Goal: Navigation & Orientation: Find specific page/section

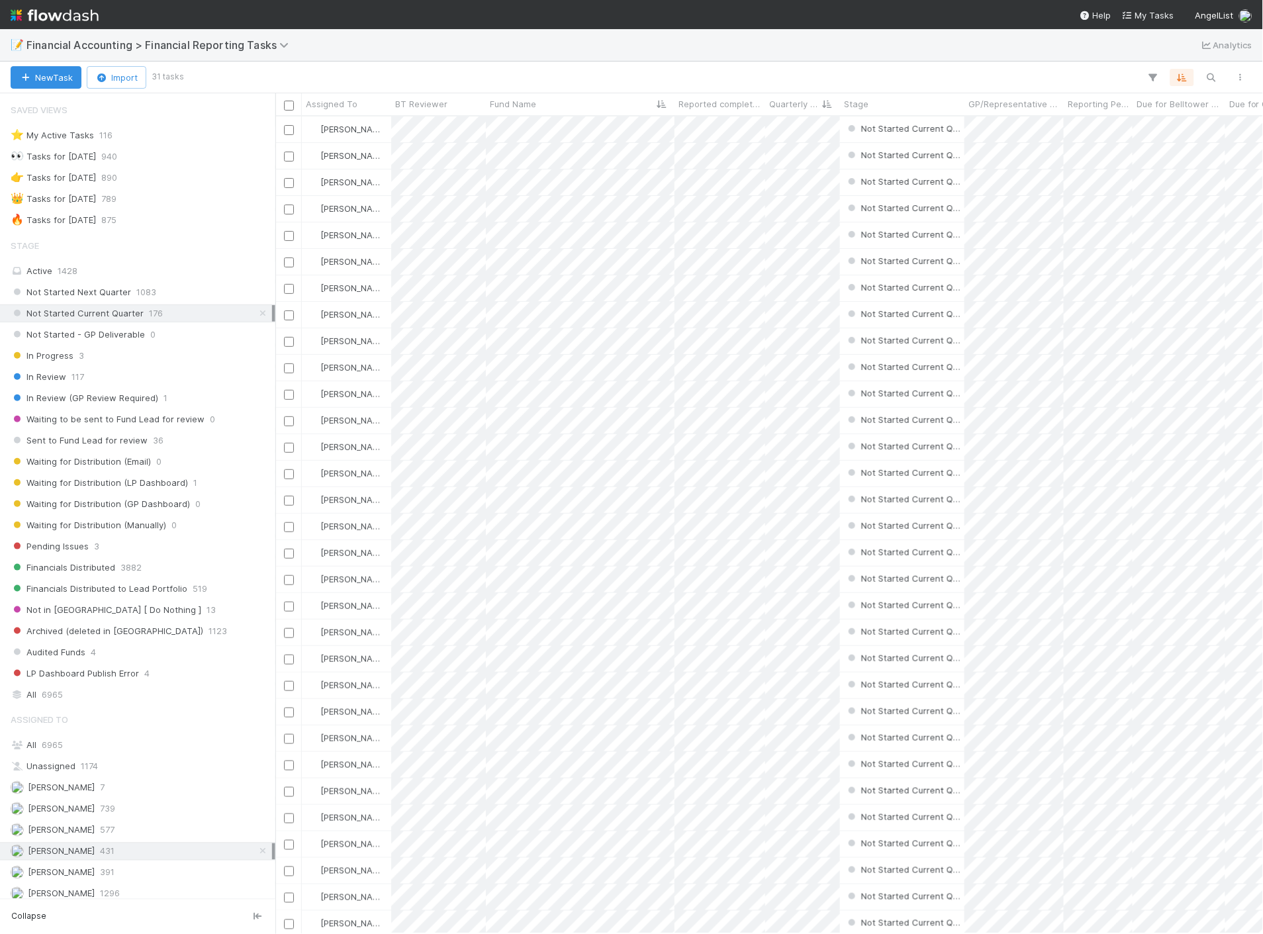
scroll to position [204, 0]
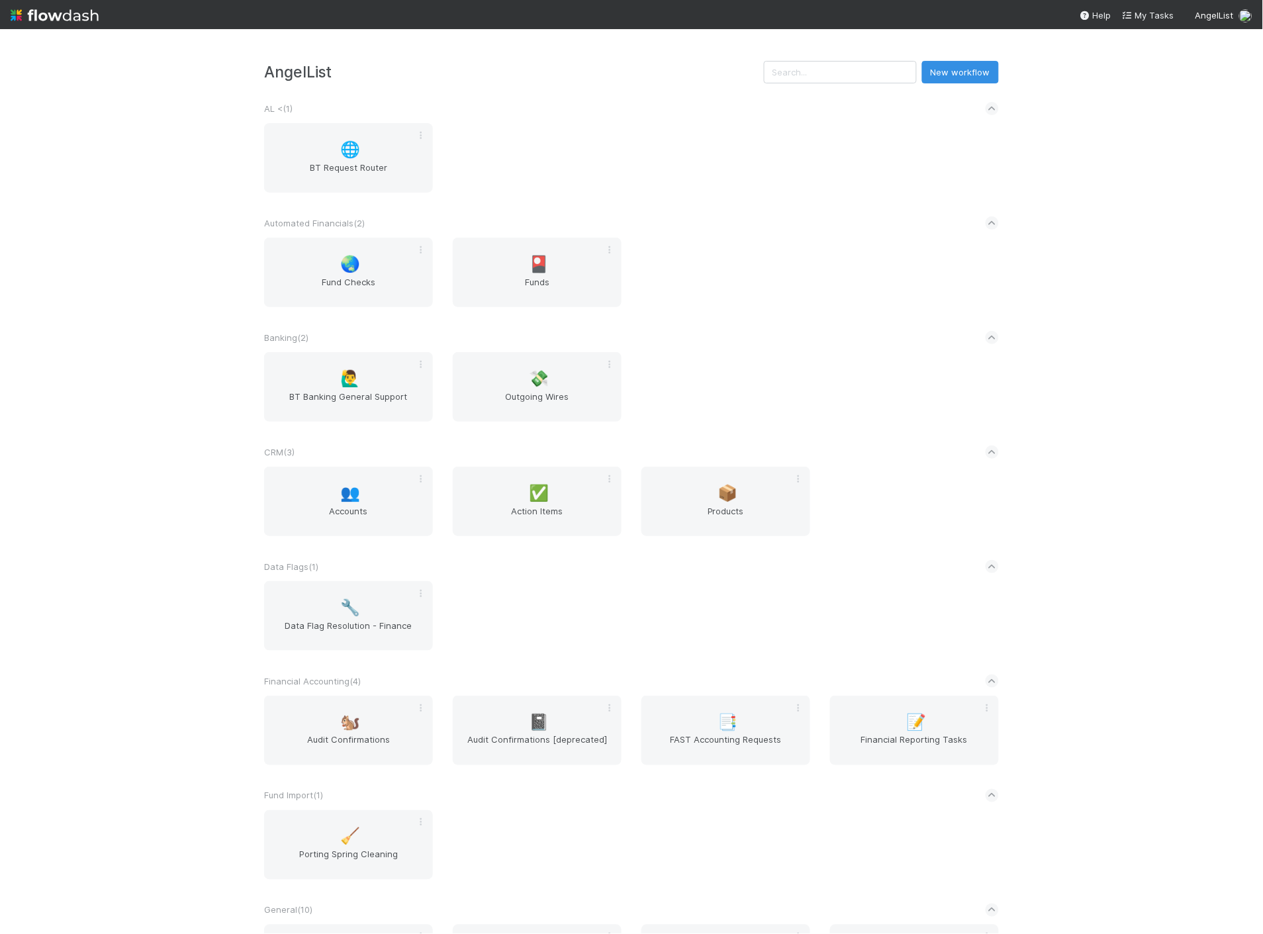
click at [1100, 587] on div "AngelList New workflow AL < ( 1 ) 🌐 BT Request Router Automated Financials ( 2 …" at bounding box center [631, 481] width 1263 height 905
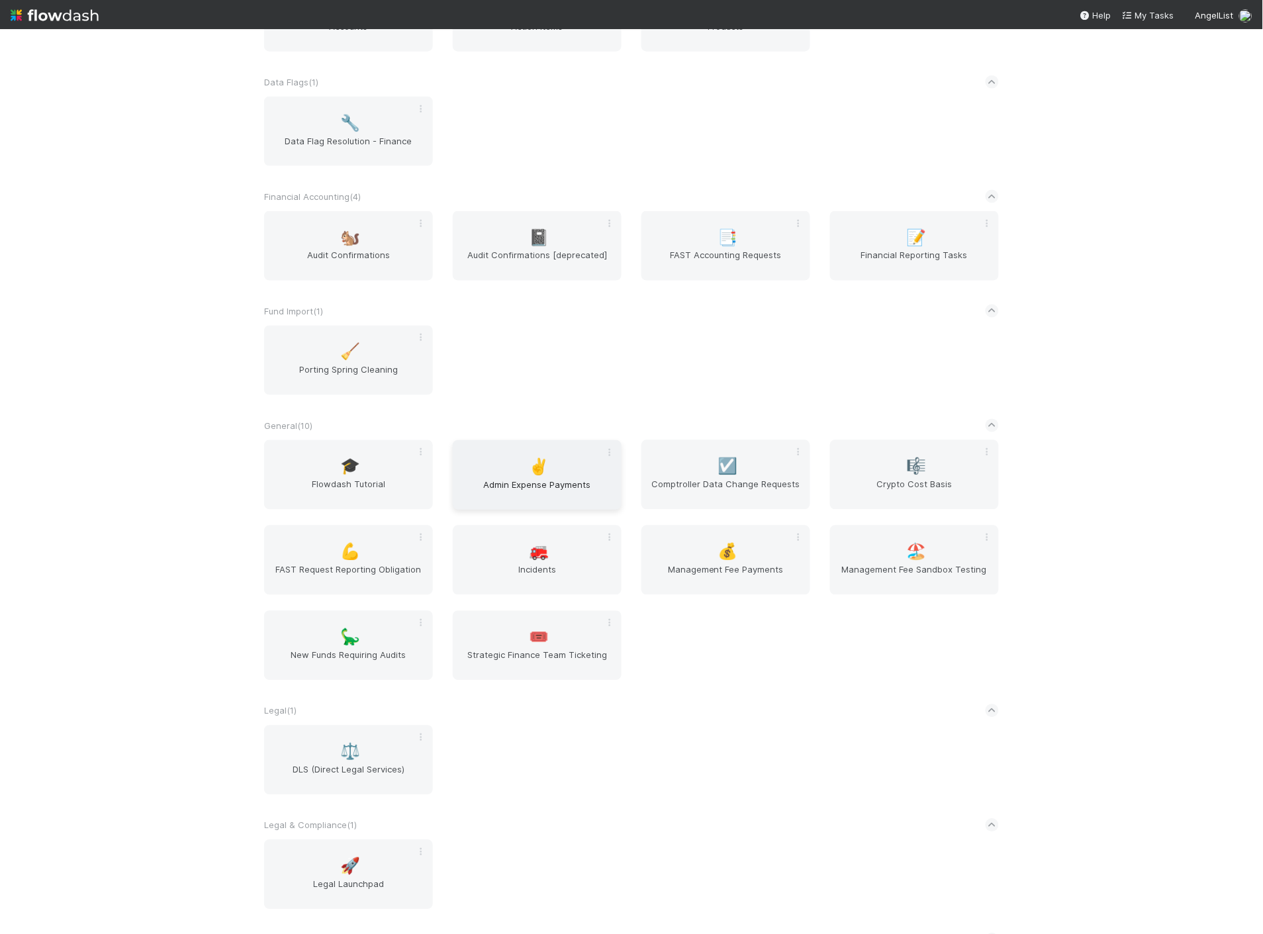
click at [565, 494] on span "Admin Expense Payments" at bounding box center [537, 491] width 158 height 26
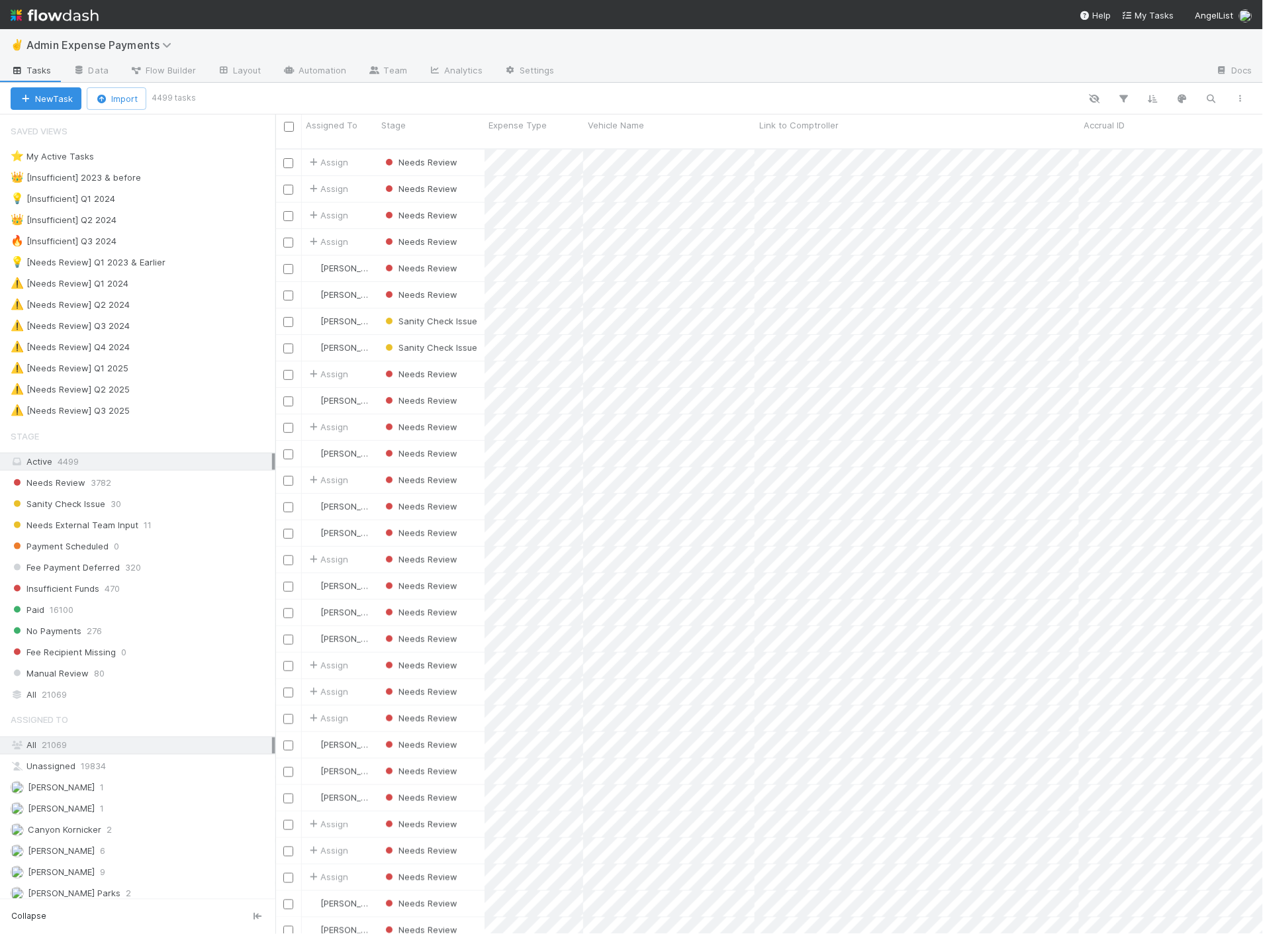
scroll to position [785, 976]
click at [167, 547] on div "Payment Scheduled 0" at bounding box center [143, 546] width 265 height 17
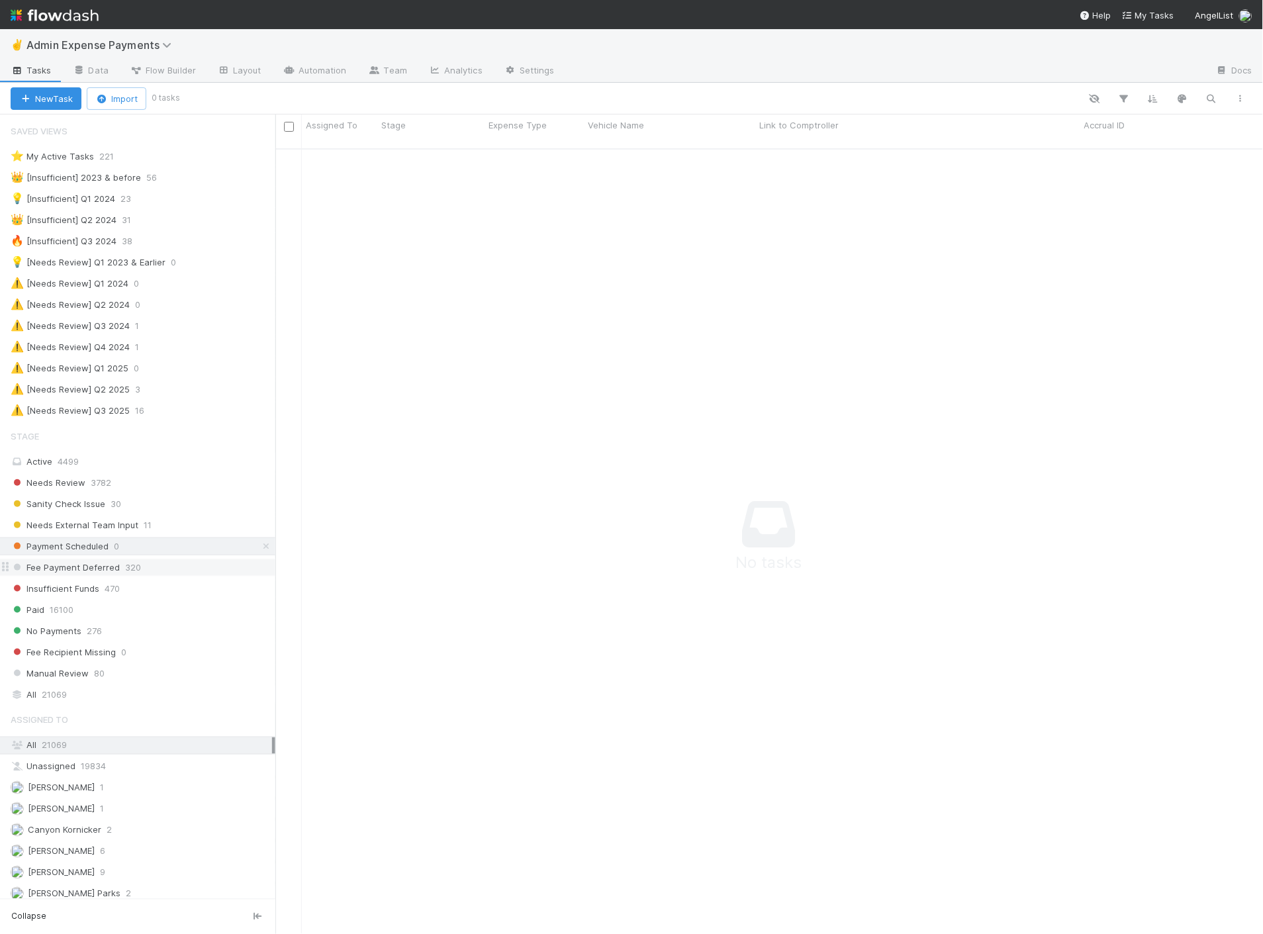
scroll to position [775, 965]
click at [170, 570] on div "Fee Payment Deferred 320" at bounding box center [143, 567] width 265 height 17
click at [151, 596] on div "Insufficient Funds 470" at bounding box center [143, 589] width 265 height 17
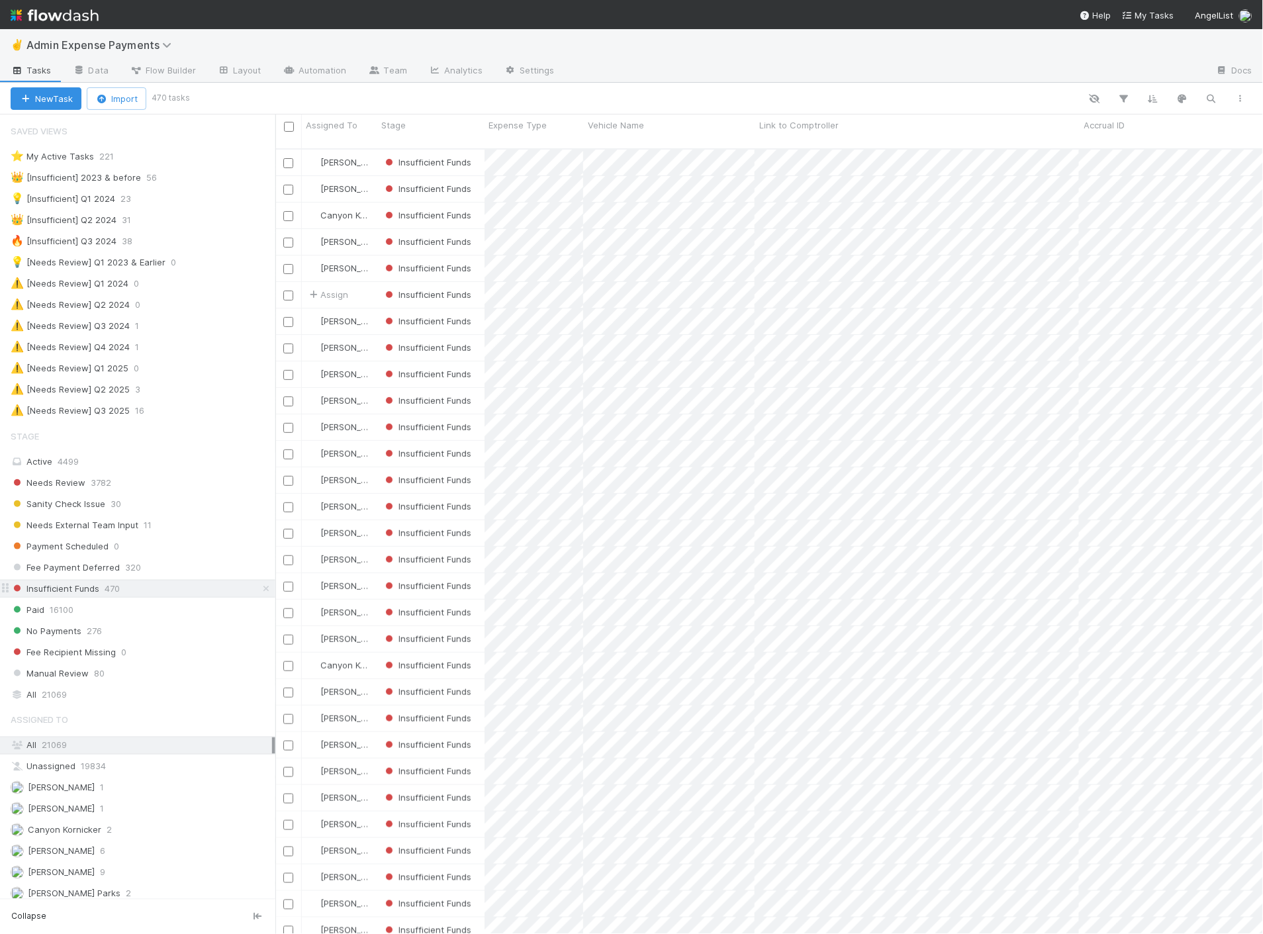
scroll to position [785, 976]
click at [144, 524] on span "11" at bounding box center [148, 525] width 8 height 17
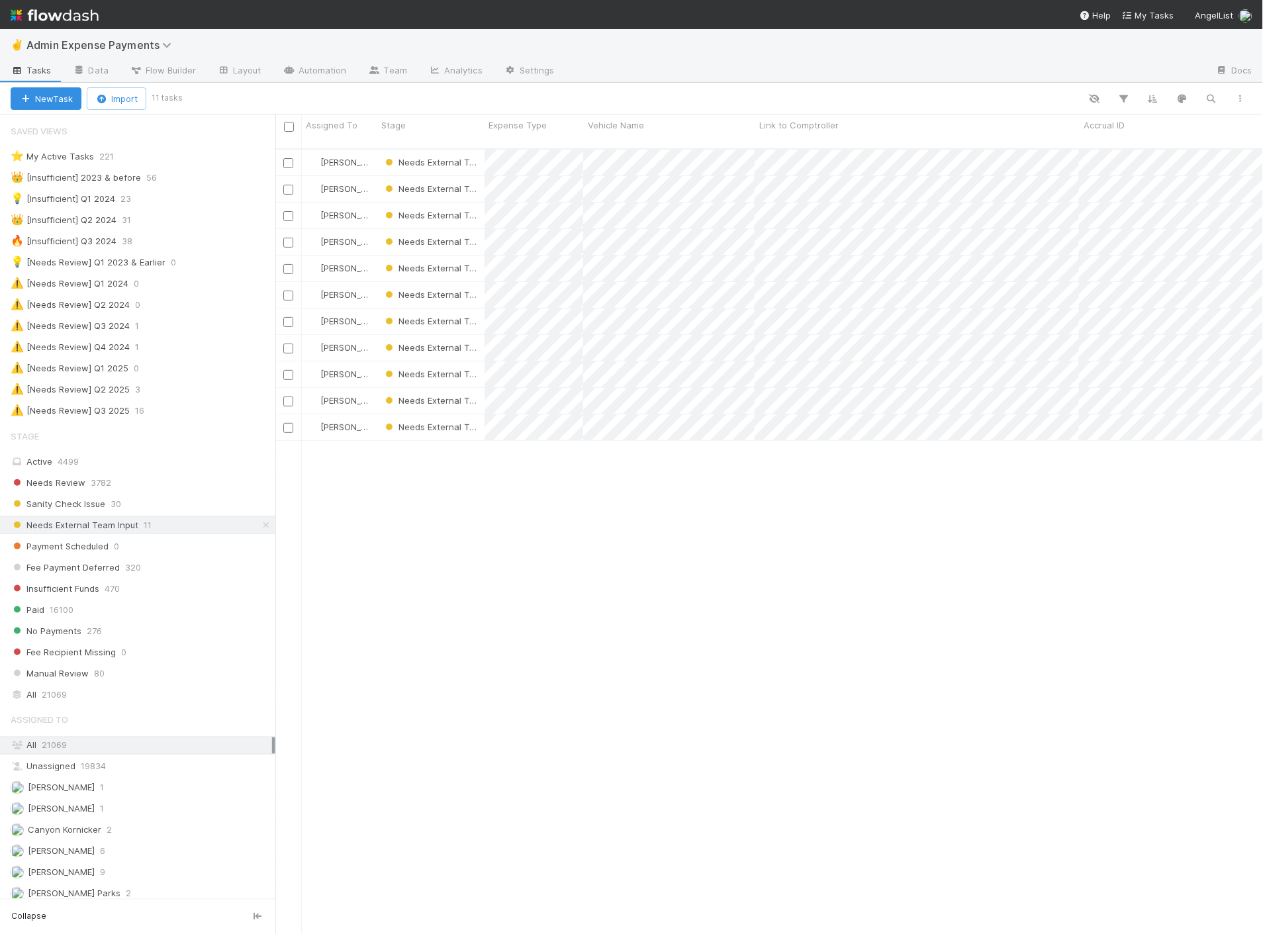
scroll to position [785, 976]
click at [81, 508] on span "Sanity Check Issue" at bounding box center [58, 504] width 95 height 17
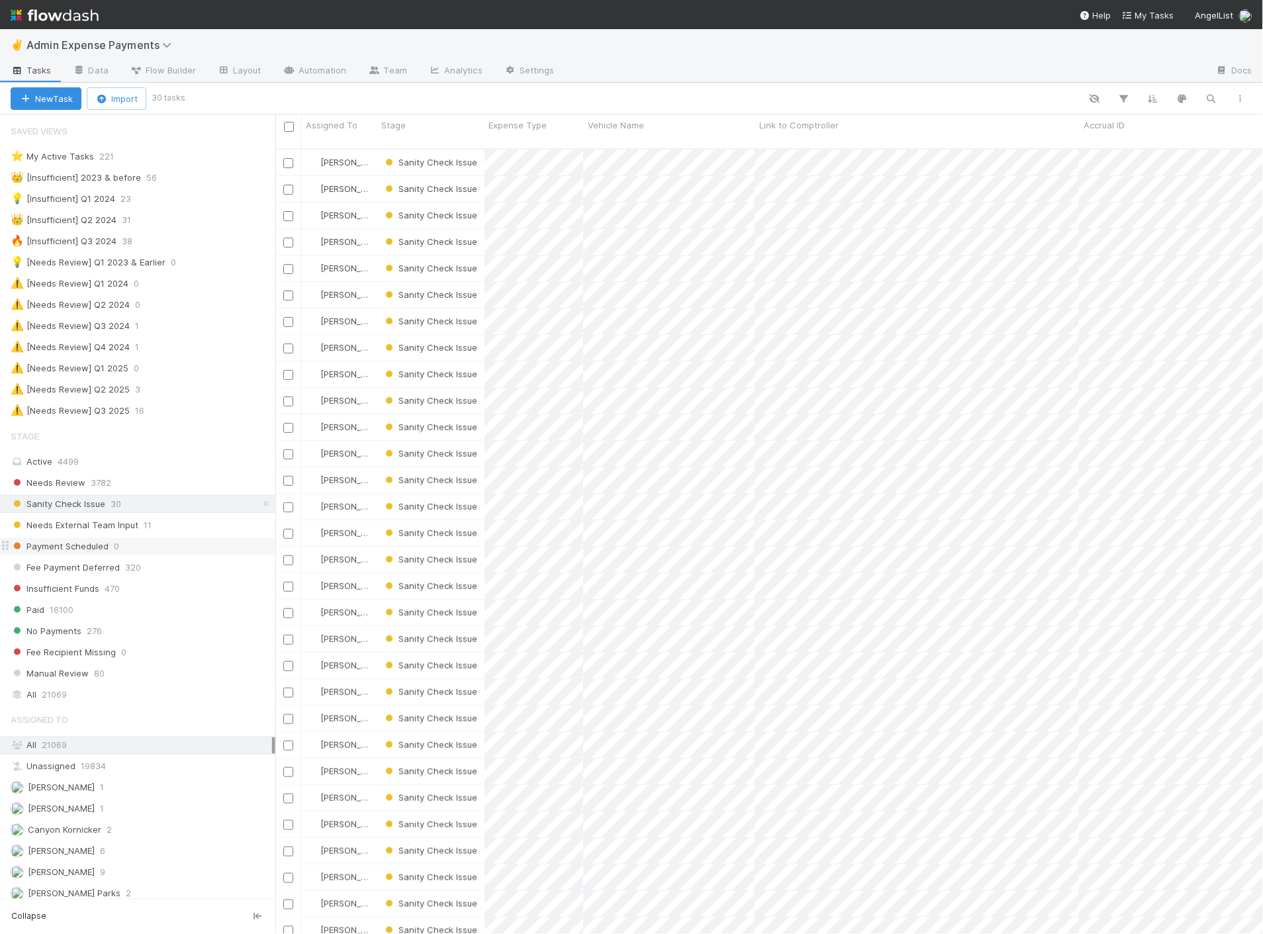
scroll to position [785, 976]
click at [101, 162] on span "221" at bounding box center [113, 156] width 28 height 17
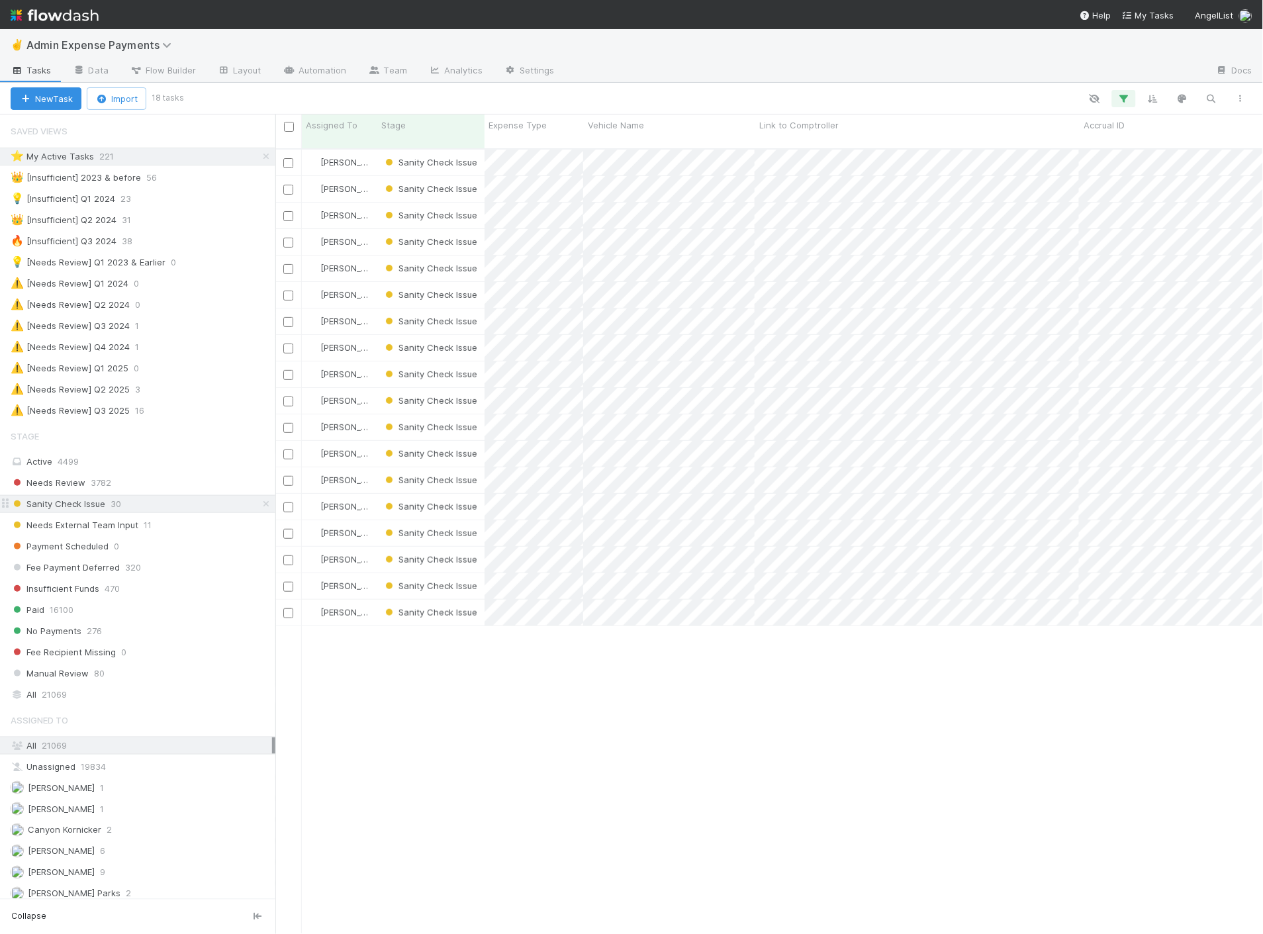
scroll to position [785, 976]
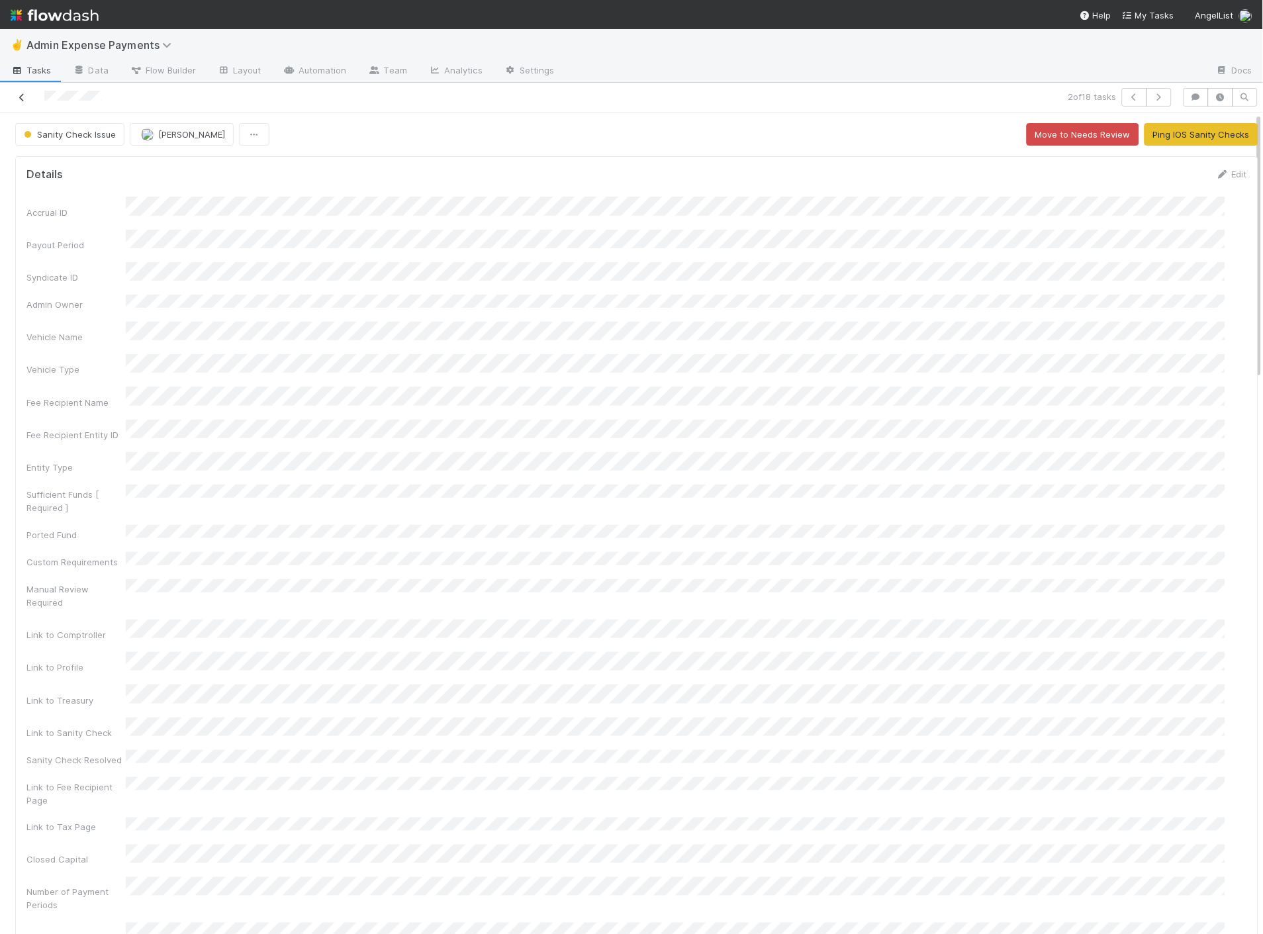
click at [17, 99] on icon at bounding box center [21, 97] width 13 height 9
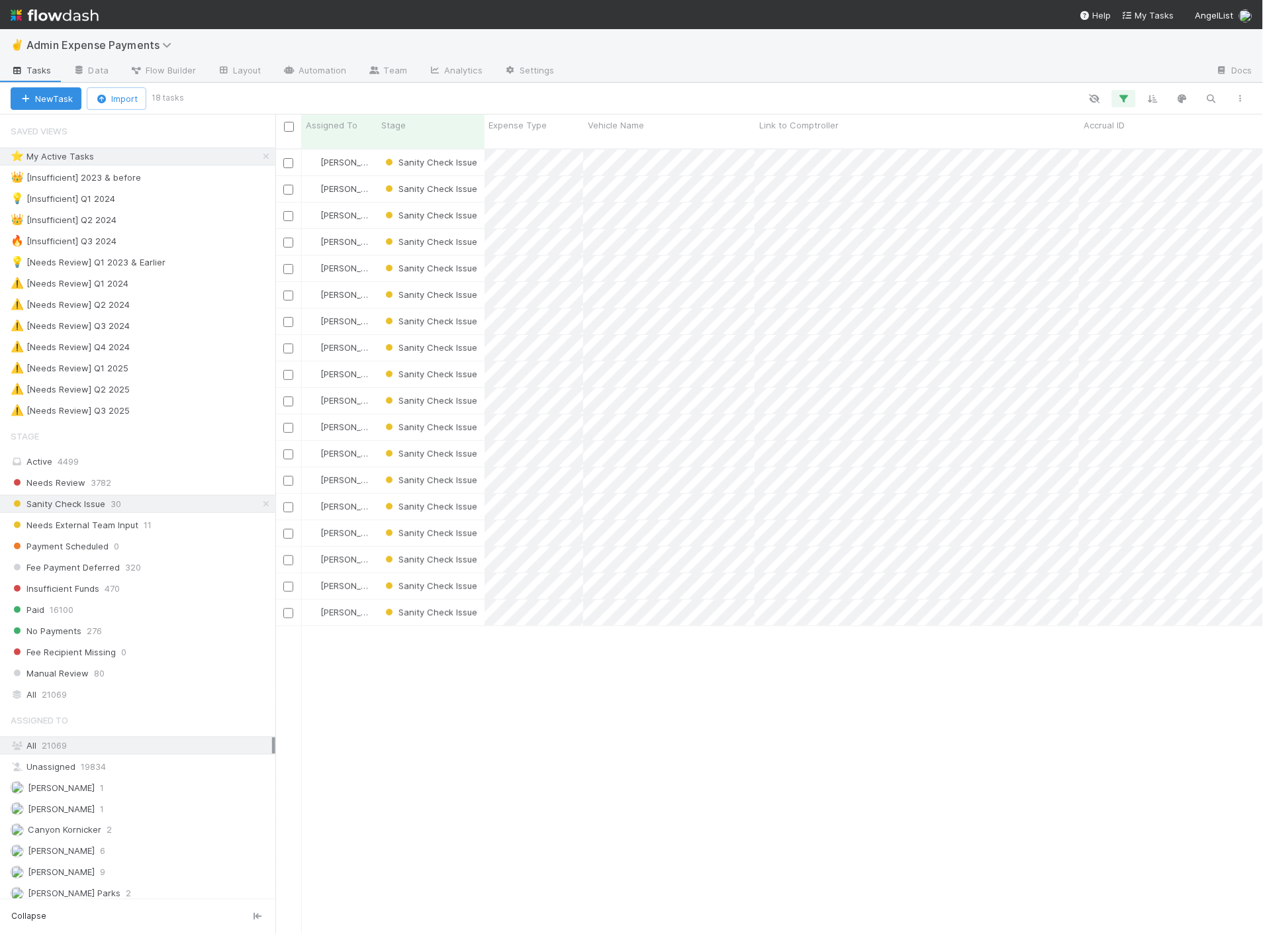
scroll to position [785, 976]
click at [163, 532] on div "Needs External Team Input 11" at bounding box center [143, 525] width 265 height 17
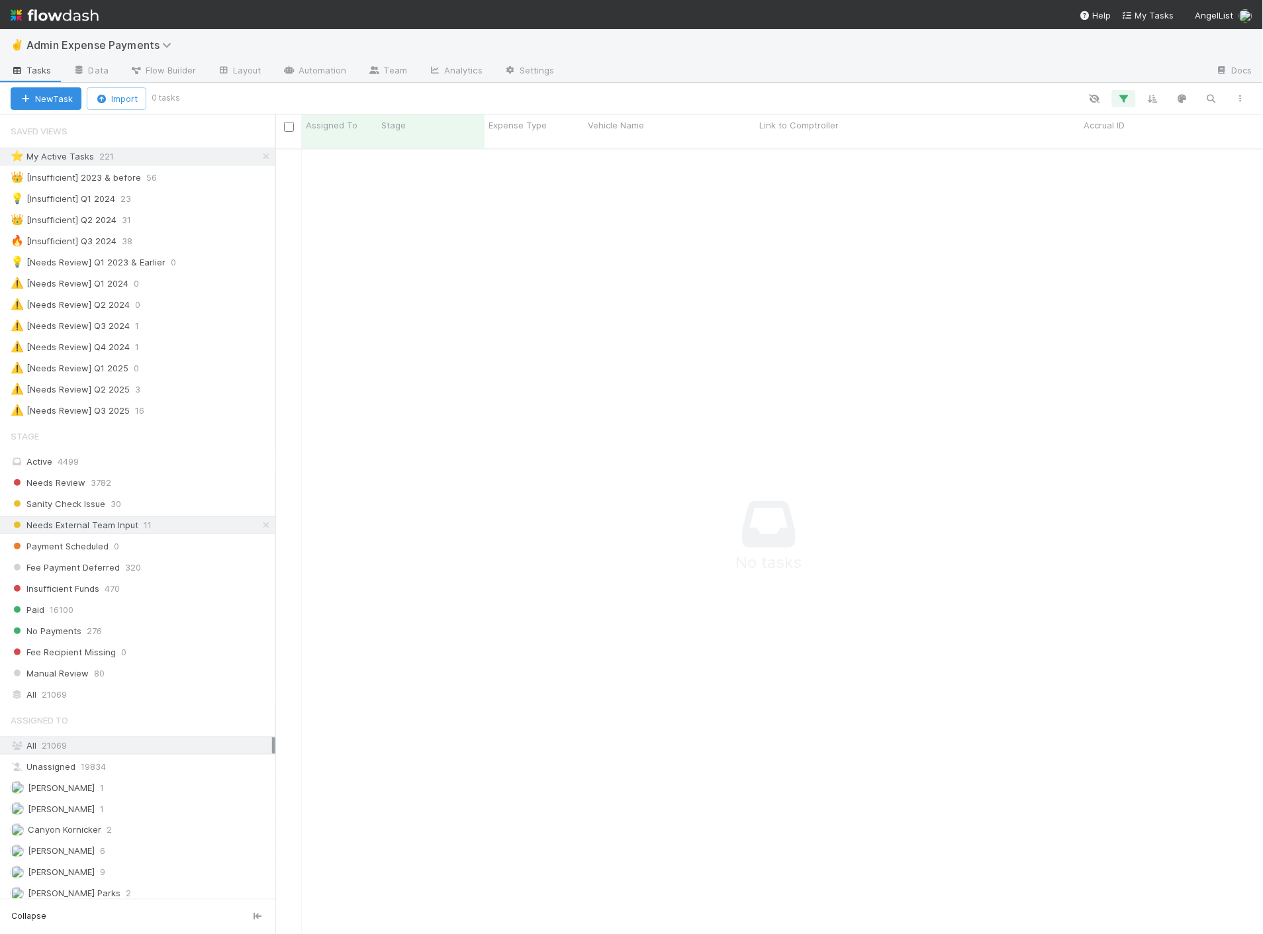
scroll to position [775, 965]
click at [118, 526] on span "Needs External Team Input" at bounding box center [75, 525] width 128 height 17
click at [107, 497] on div "Needs Review 3782 Sanity Check Issue 30 Needs External Team Input 11 Payment Sc…" at bounding box center [137, 578] width 275 height 209
click at [111, 523] on span "Needs External Team Input" at bounding box center [75, 525] width 128 height 17
click at [107, 504] on div "Sanity Check Issue 30" at bounding box center [143, 504] width 265 height 17
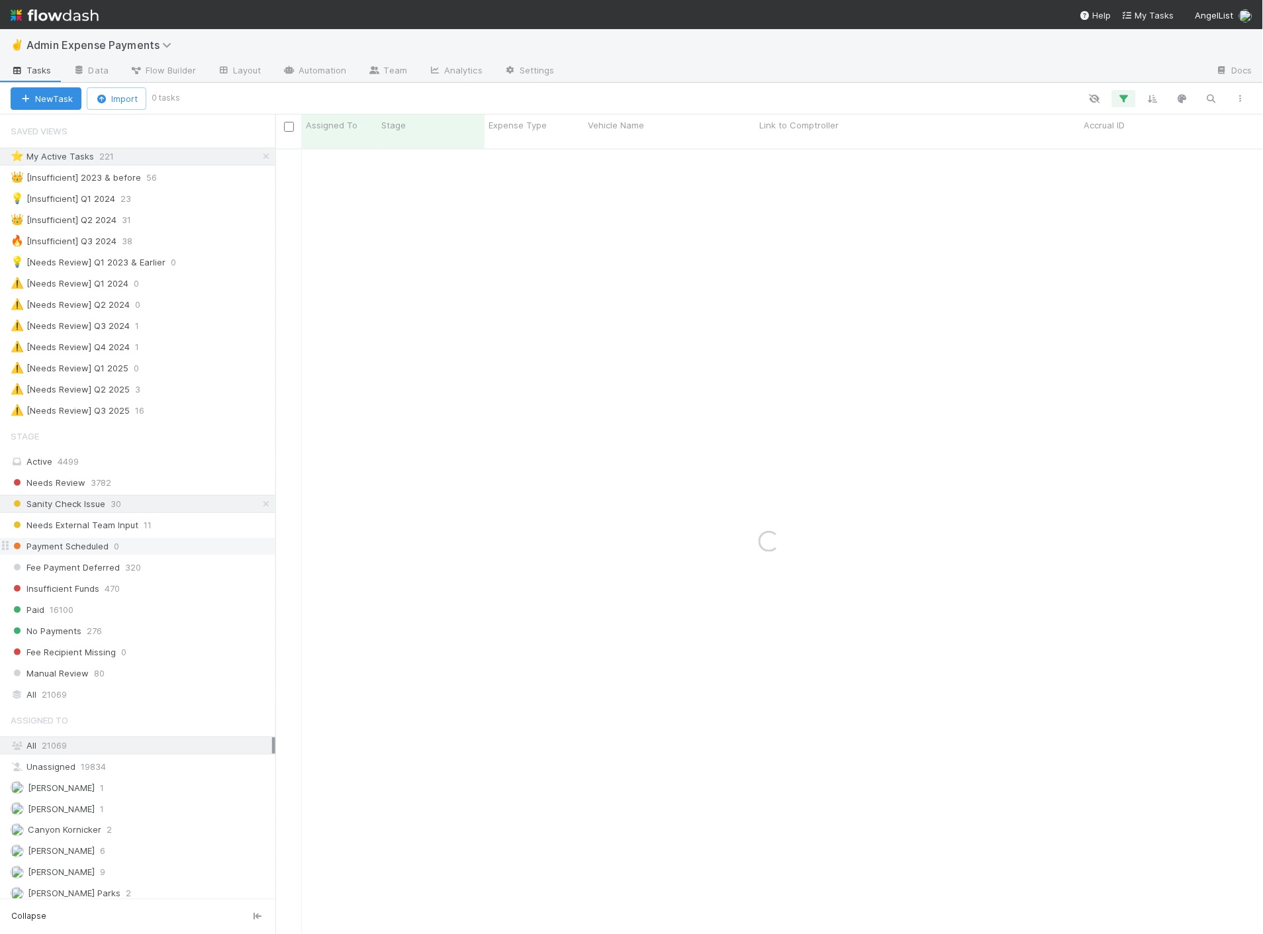
click at [109, 545] on div "Payment Scheduled 0" at bounding box center [143, 546] width 265 height 17
click at [113, 528] on span "Needs External Team Input" at bounding box center [75, 525] width 128 height 17
click at [1117, 98] on button "button" at bounding box center [1124, 98] width 24 height 17
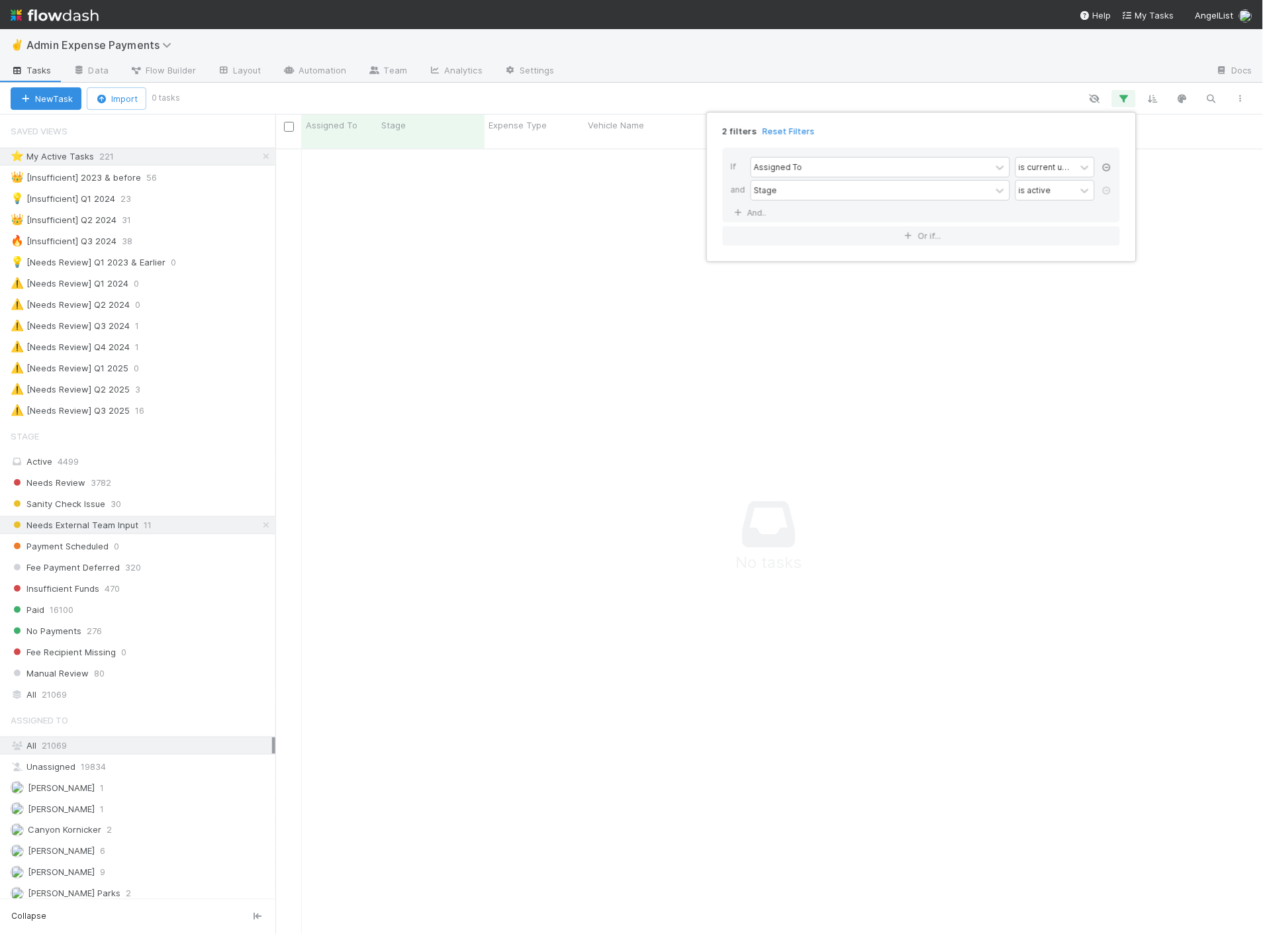
click at [1104, 171] on icon at bounding box center [1106, 168] width 13 height 8
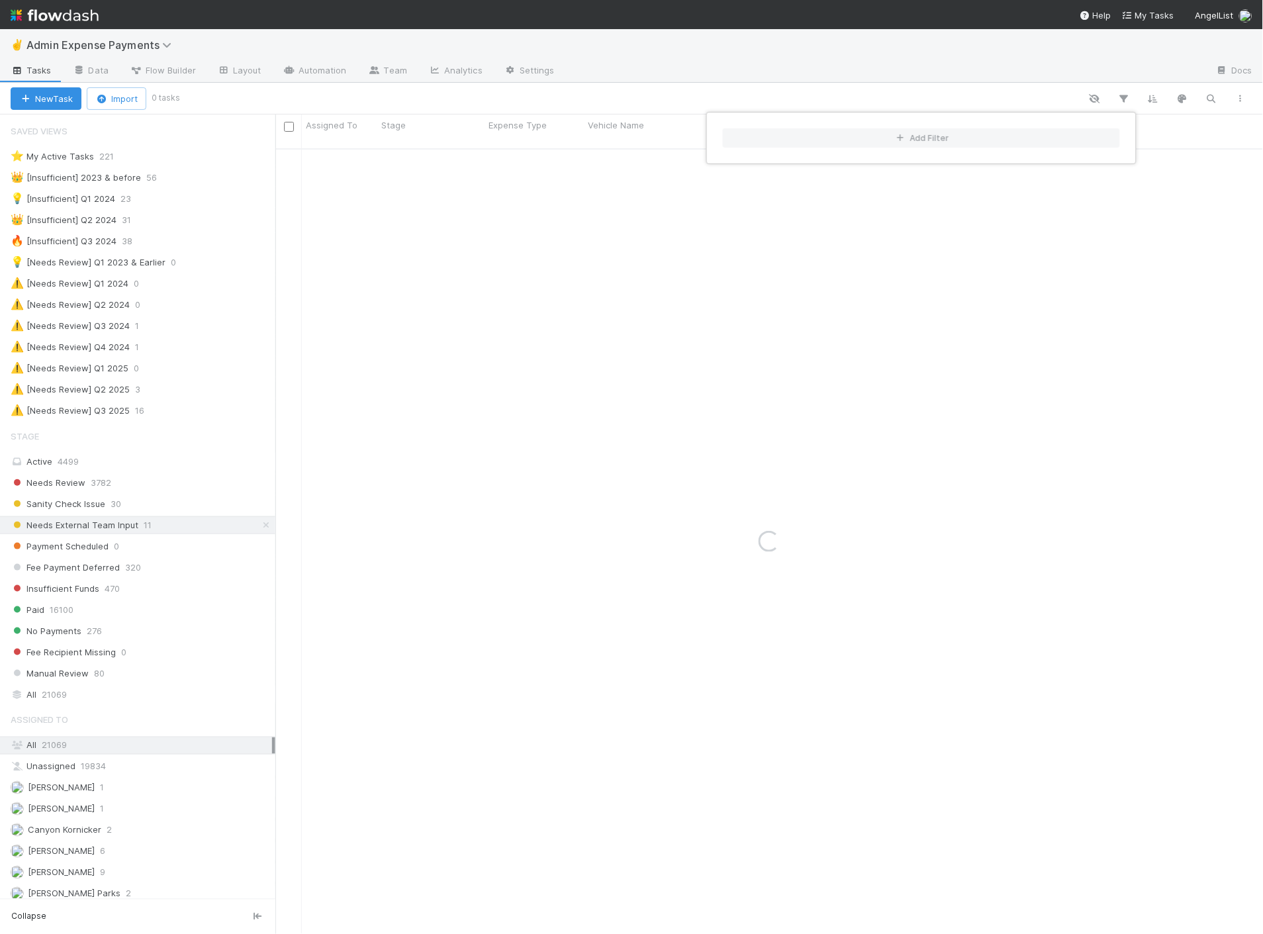
click at [843, 19] on div "Add Filter" at bounding box center [631, 467] width 1263 height 934
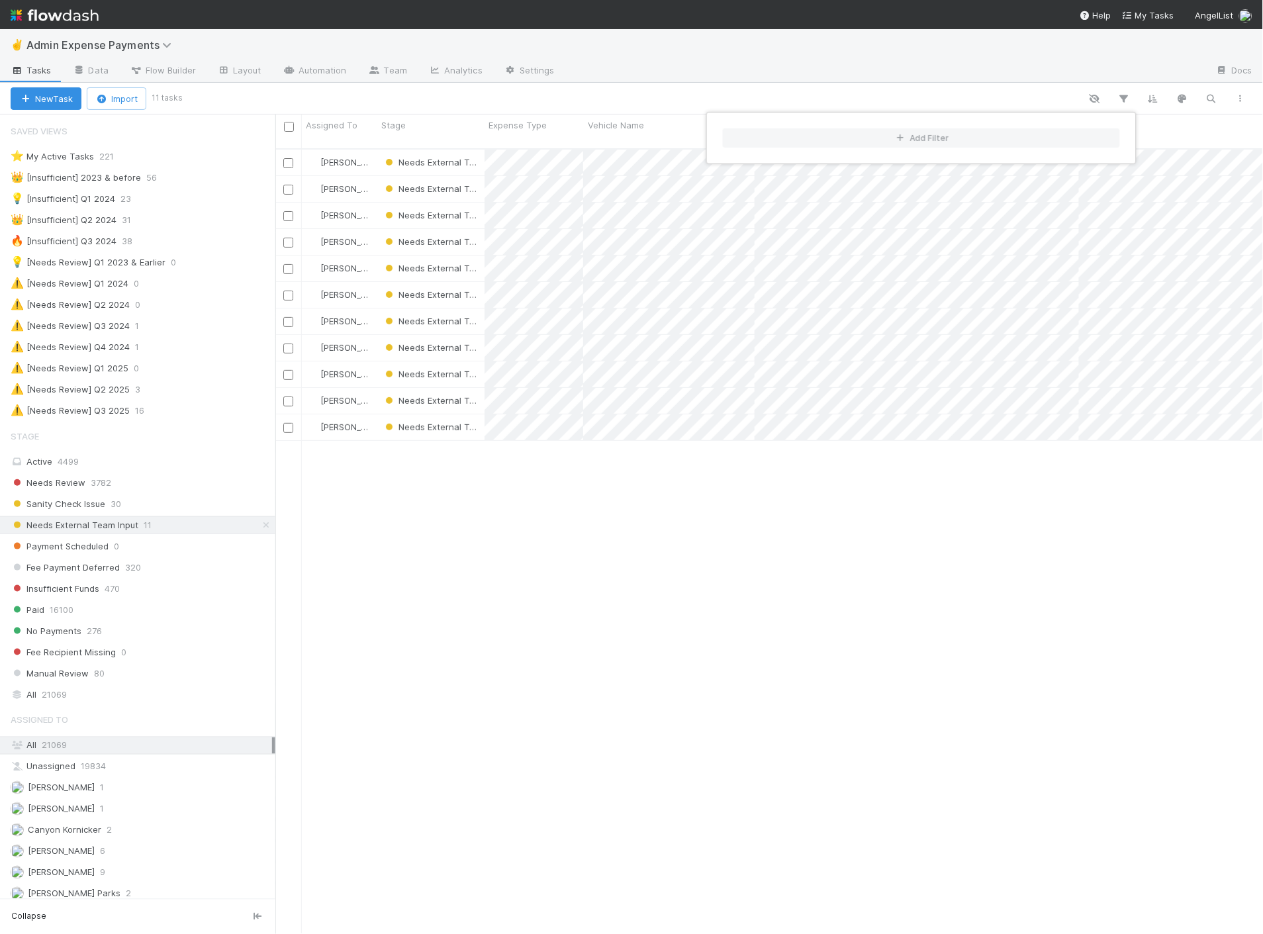
scroll to position [785, 976]
click at [844, 62] on div "Add Filter" at bounding box center [631, 467] width 1263 height 934
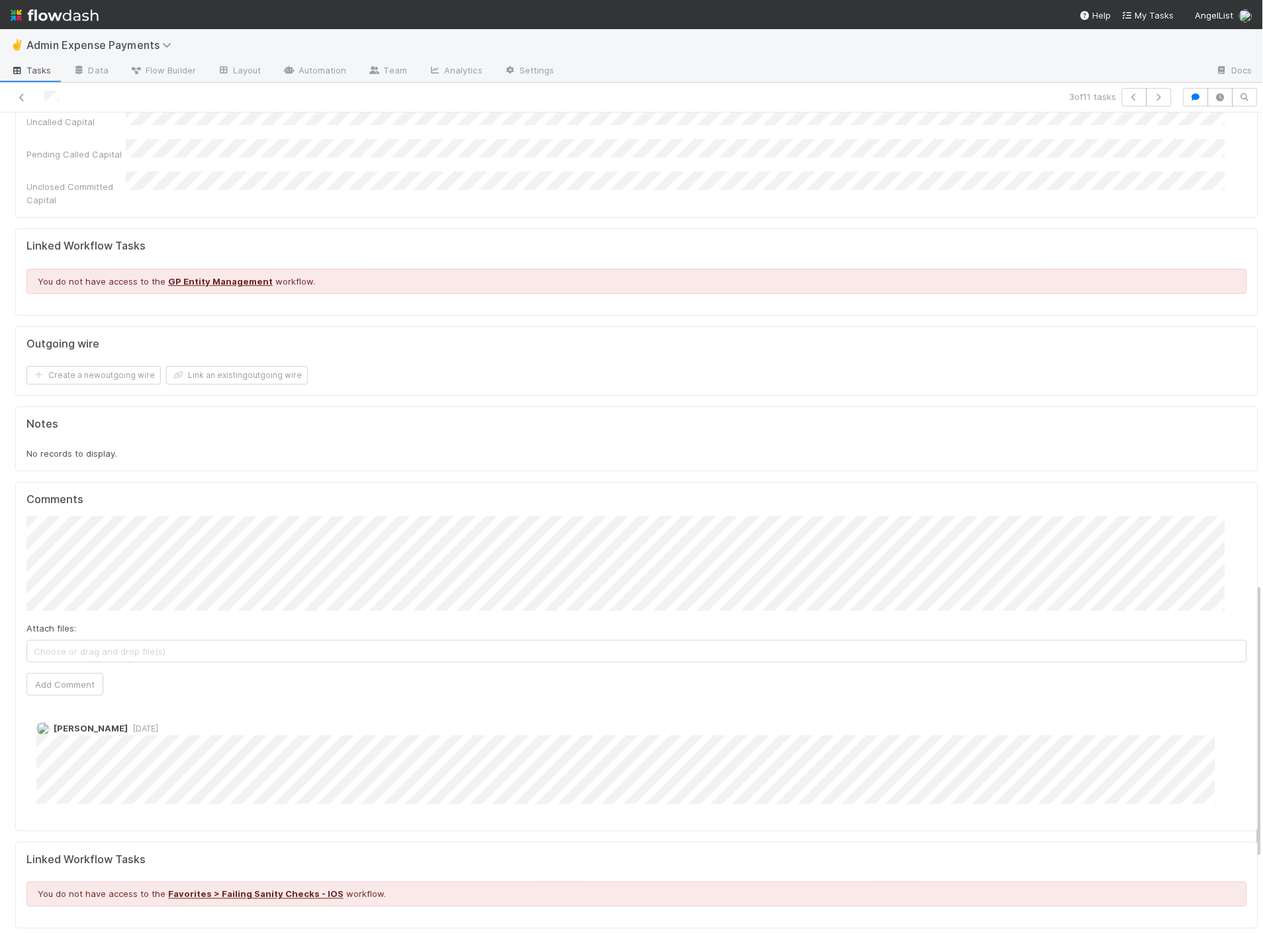
scroll to position [1398, 0]
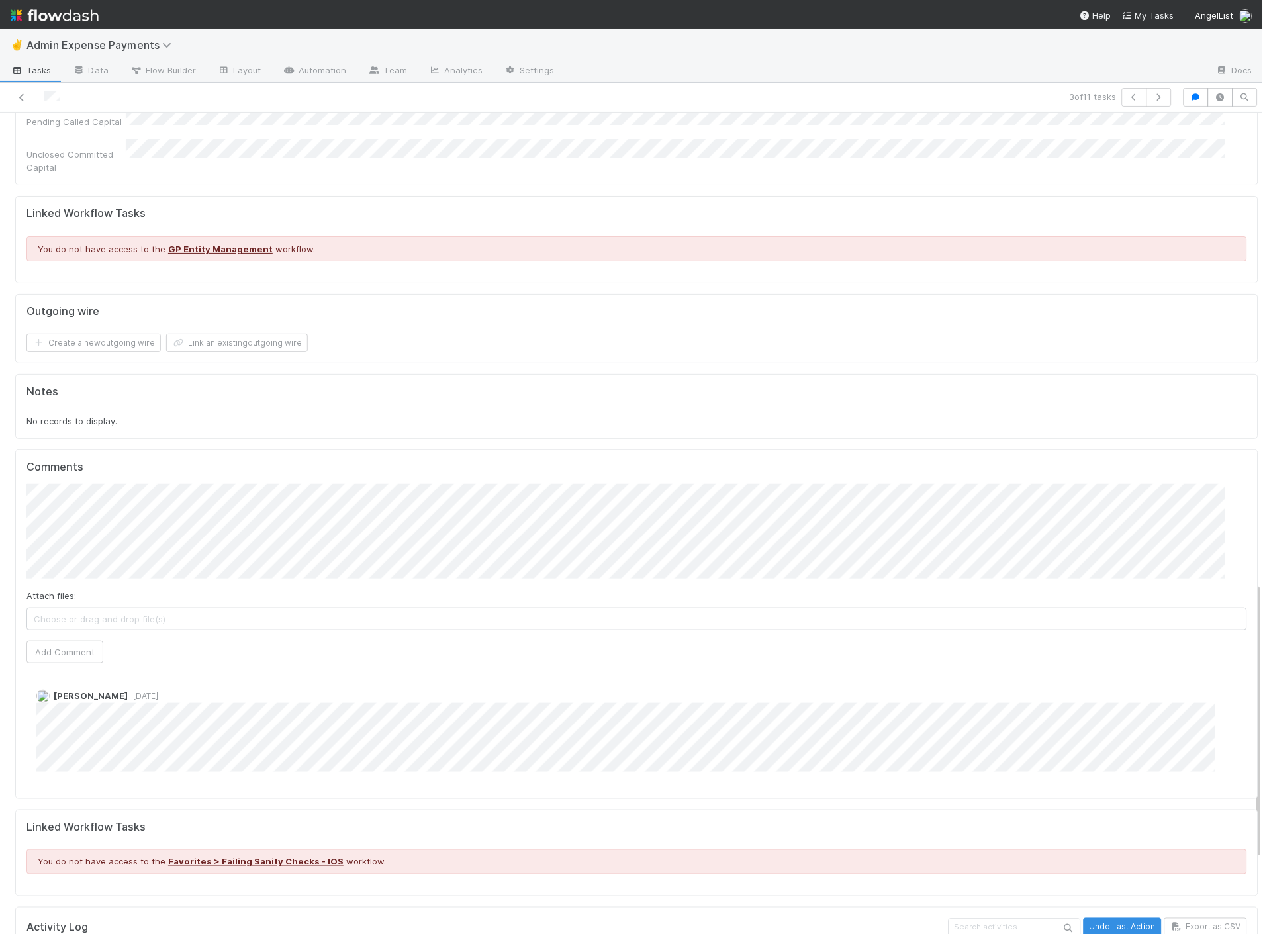
click at [27, 679] on div "[PERSON_NAME] [DATE]" at bounding box center [641, 725] width 1231 height 92
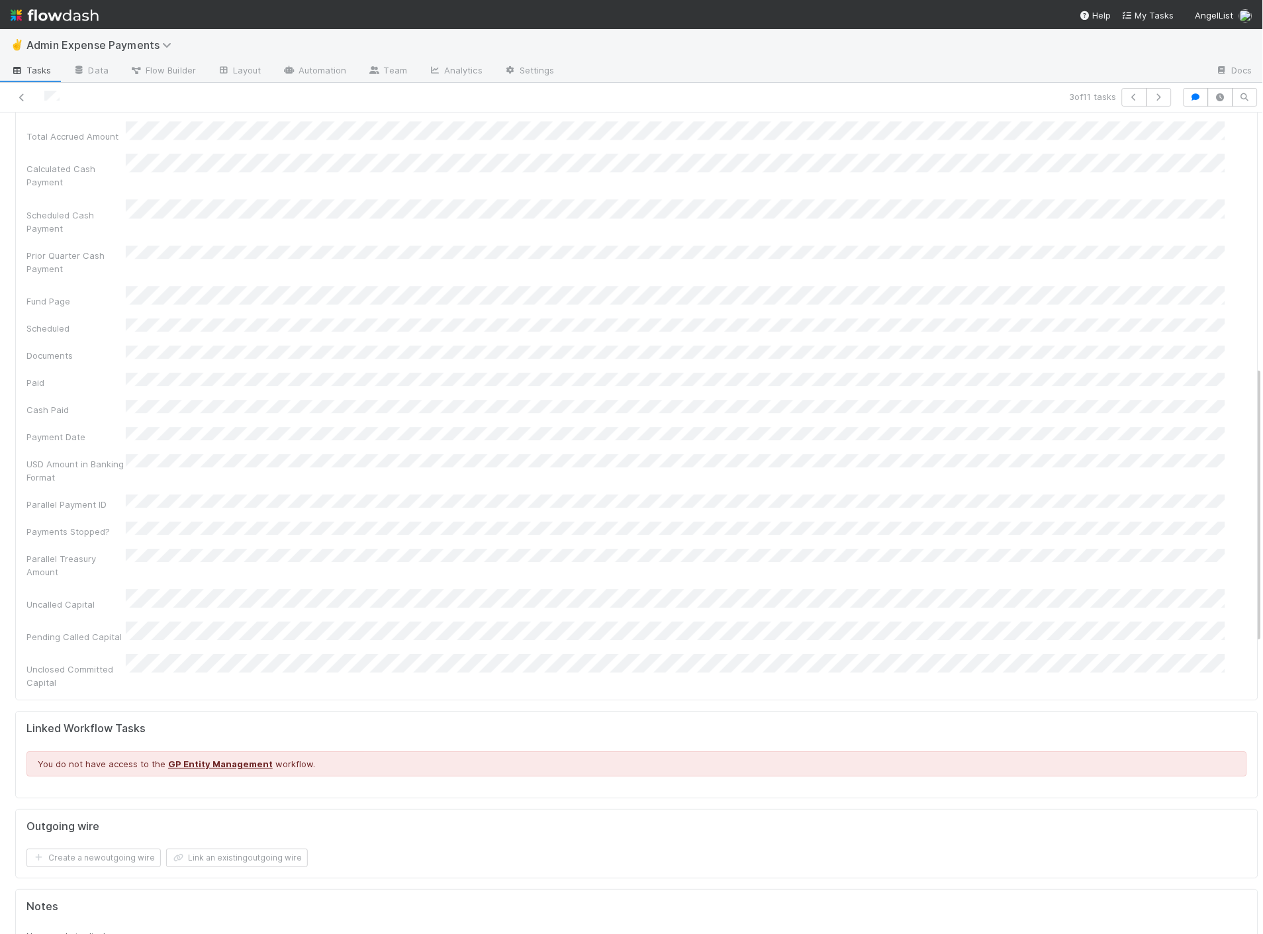
scroll to position [0, 0]
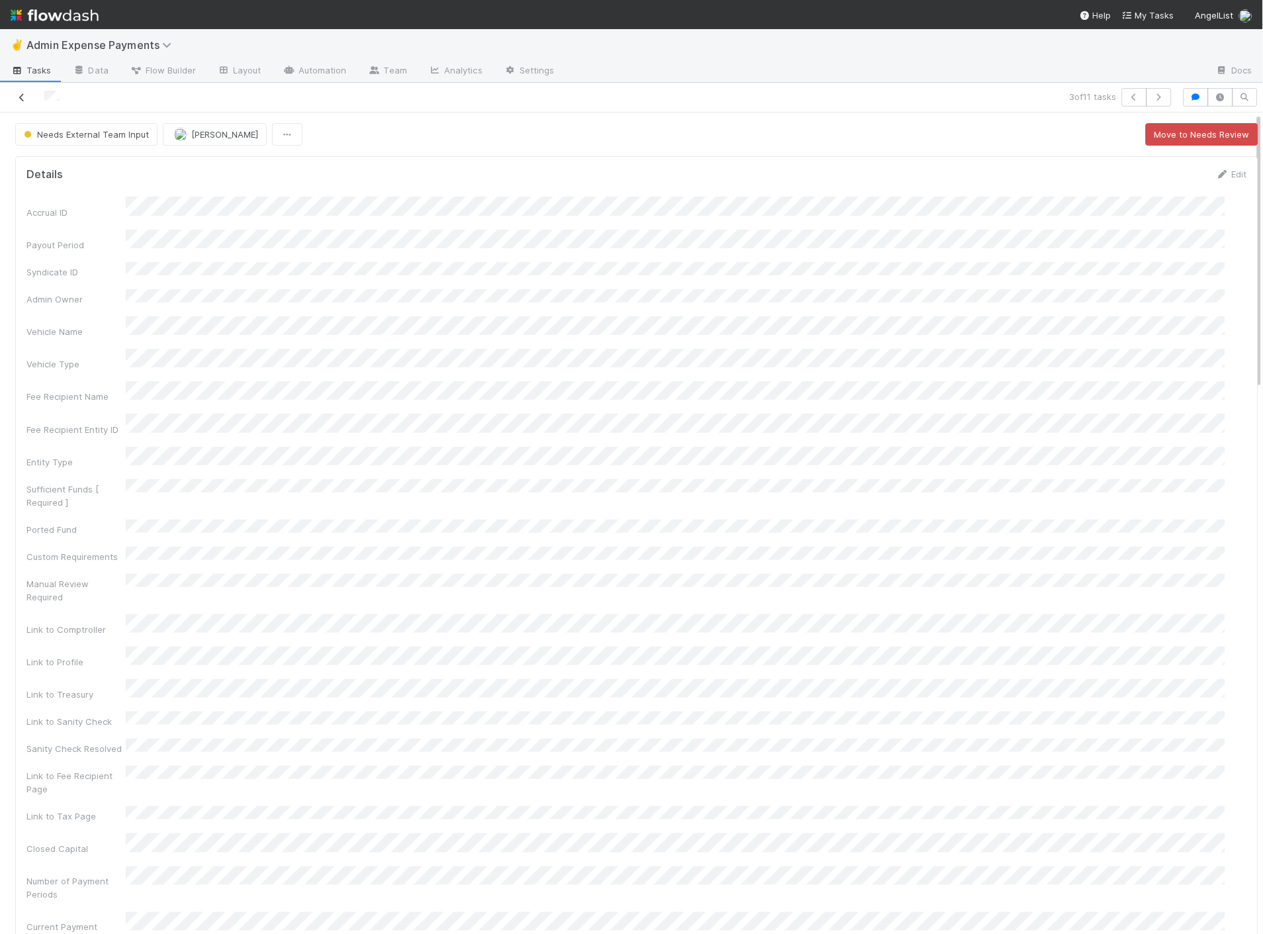
click at [24, 93] on icon at bounding box center [21, 97] width 13 height 9
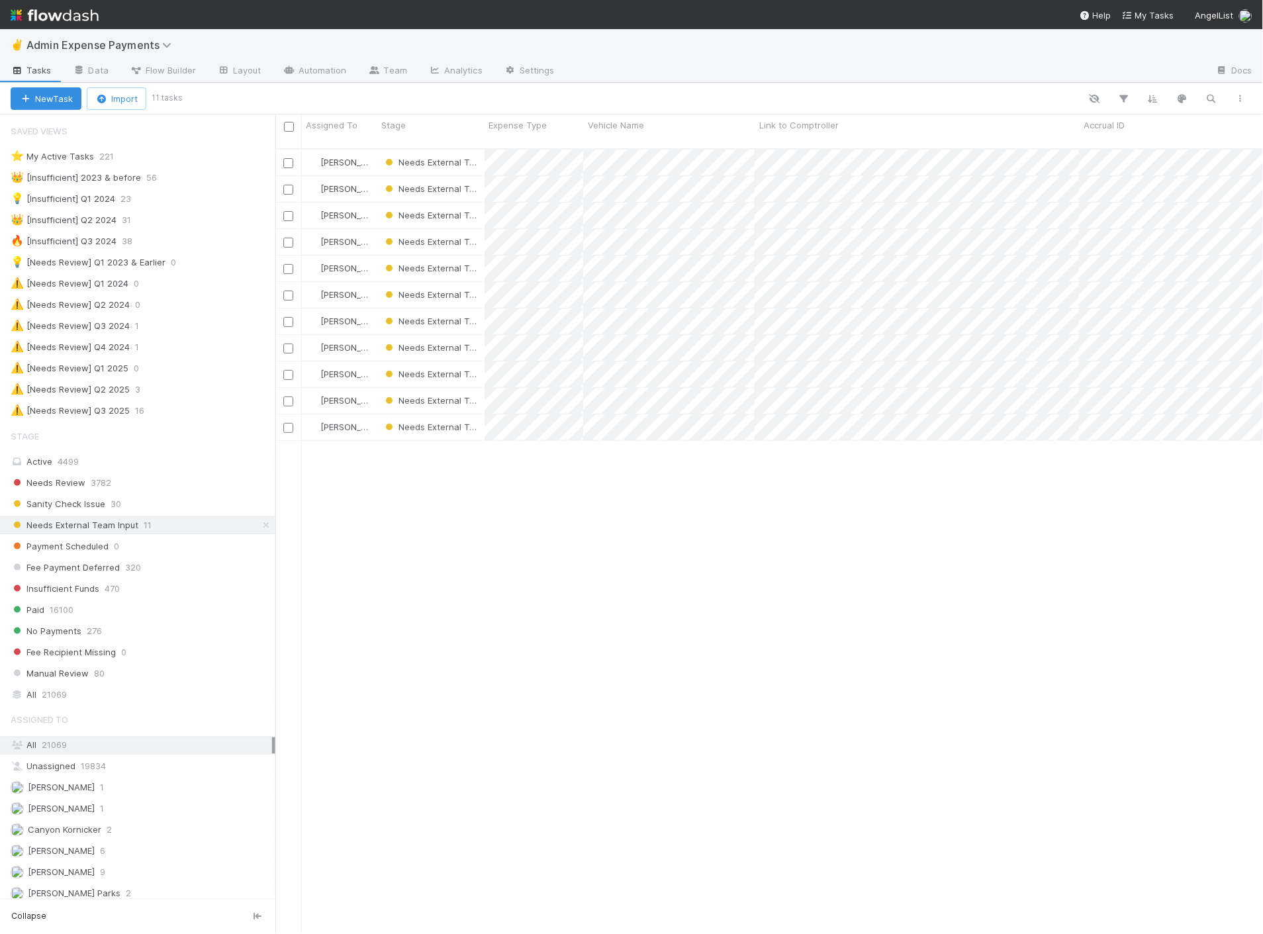
scroll to position [785, 976]
click at [103, 573] on span "Fee Payment Deferred" at bounding box center [65, 567] width 109 height 17
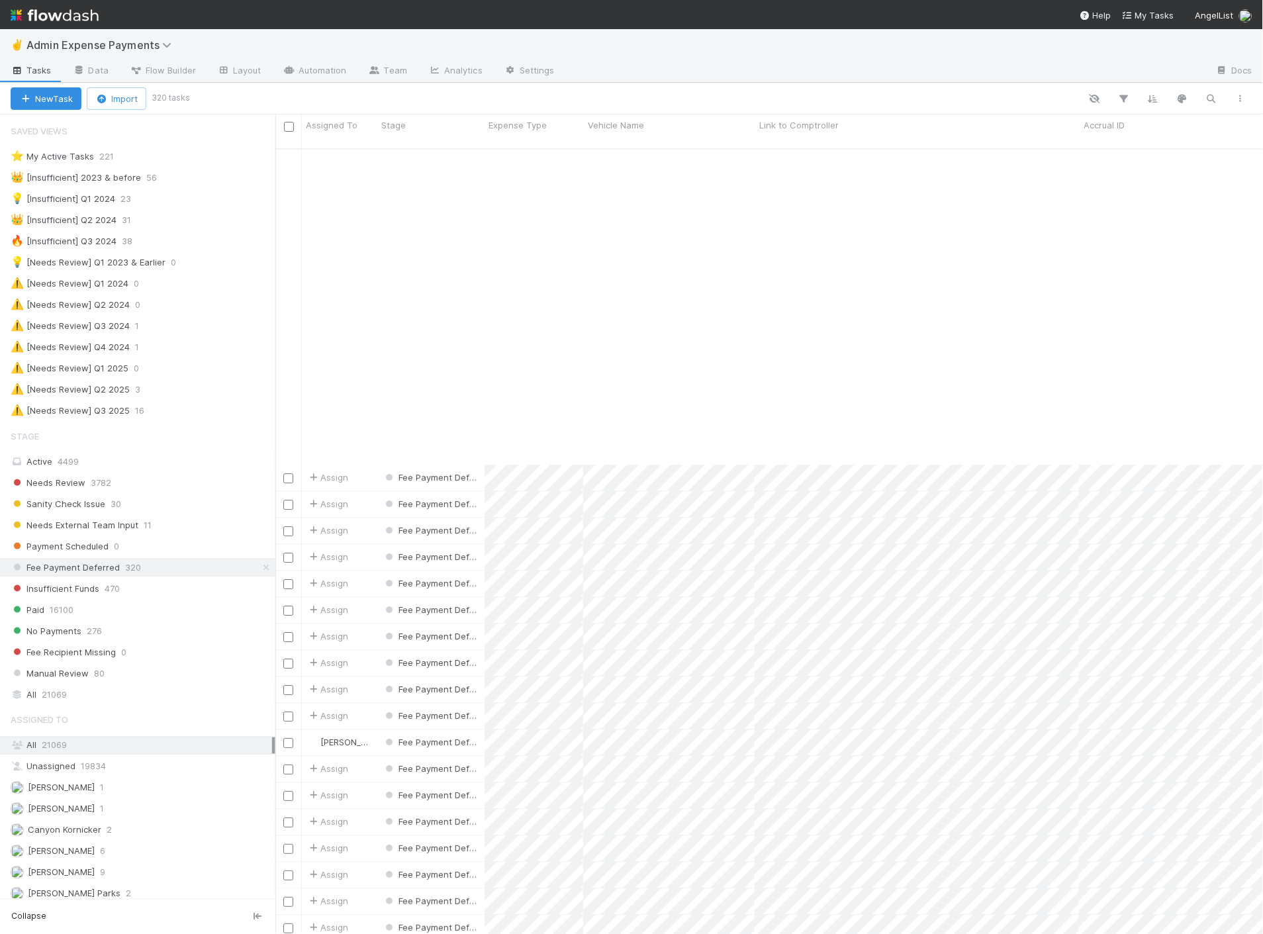
scroll to position [1324, 0]
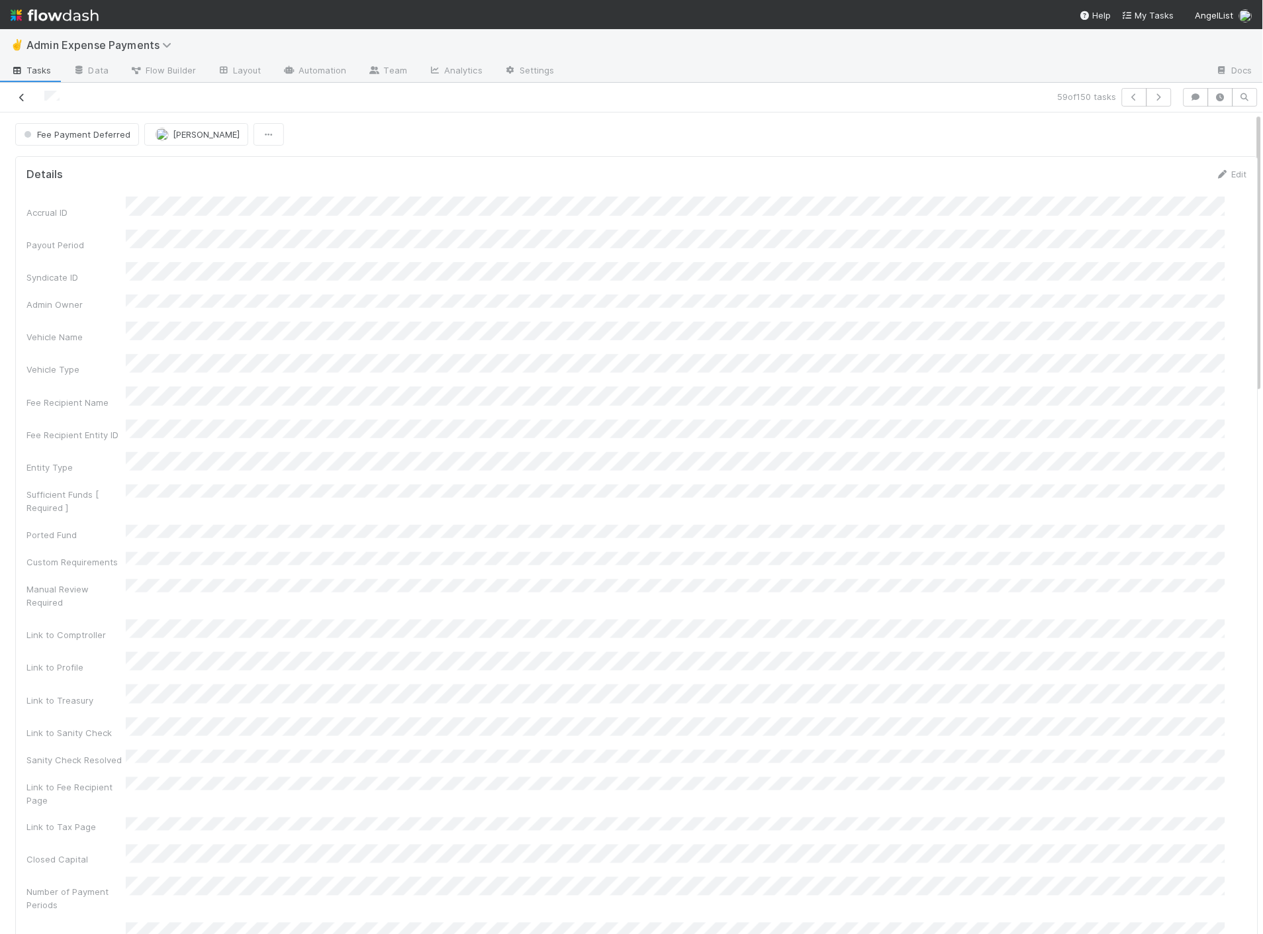
click at [19, 102] on icon at bounding box center [21, 97] width 13 height 9
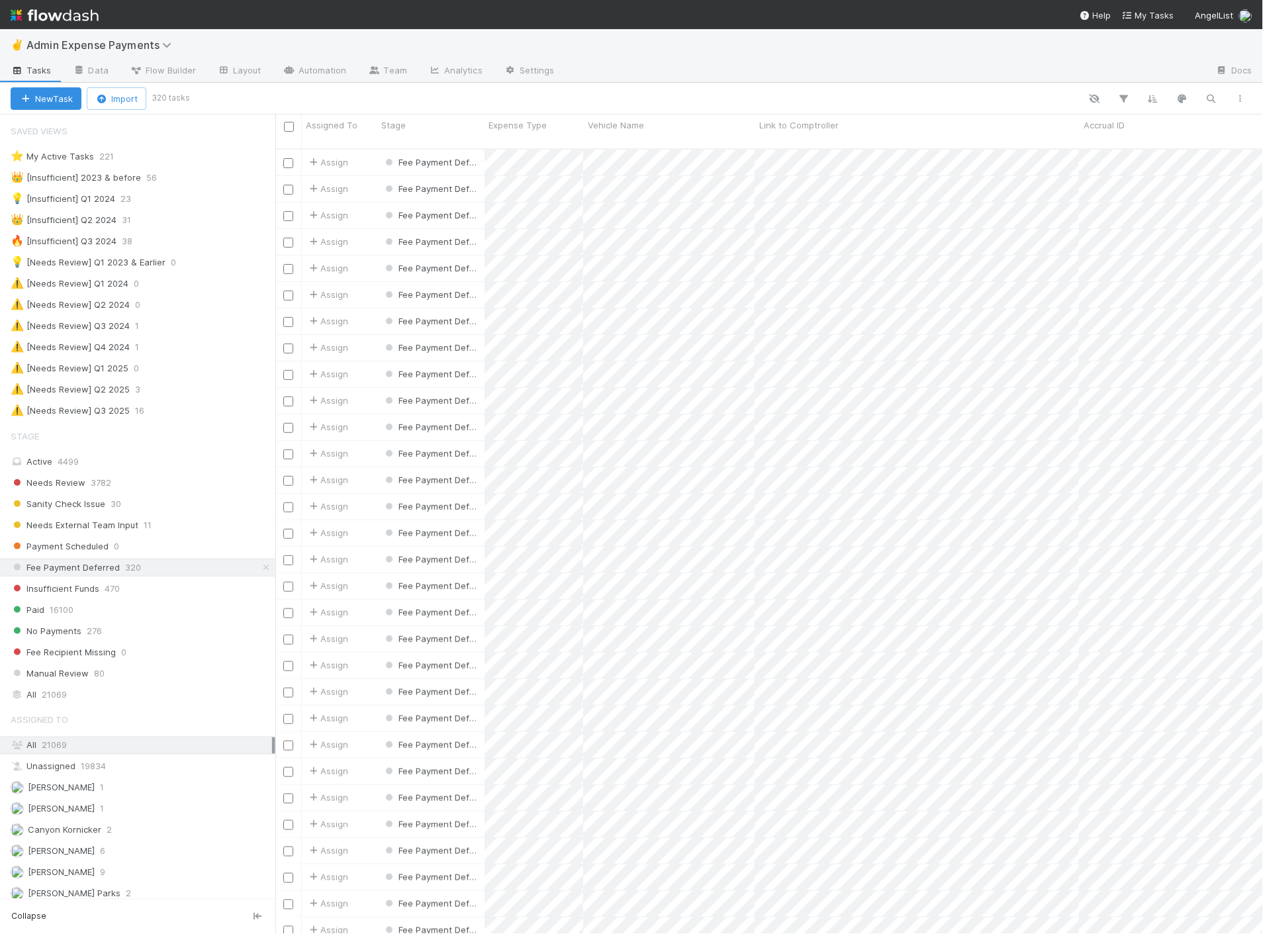
scroll to position [785, 976]
click at [206, 592] on div "Insufficient Funds 470" at bounding box center [143, 589] width 265 height 17
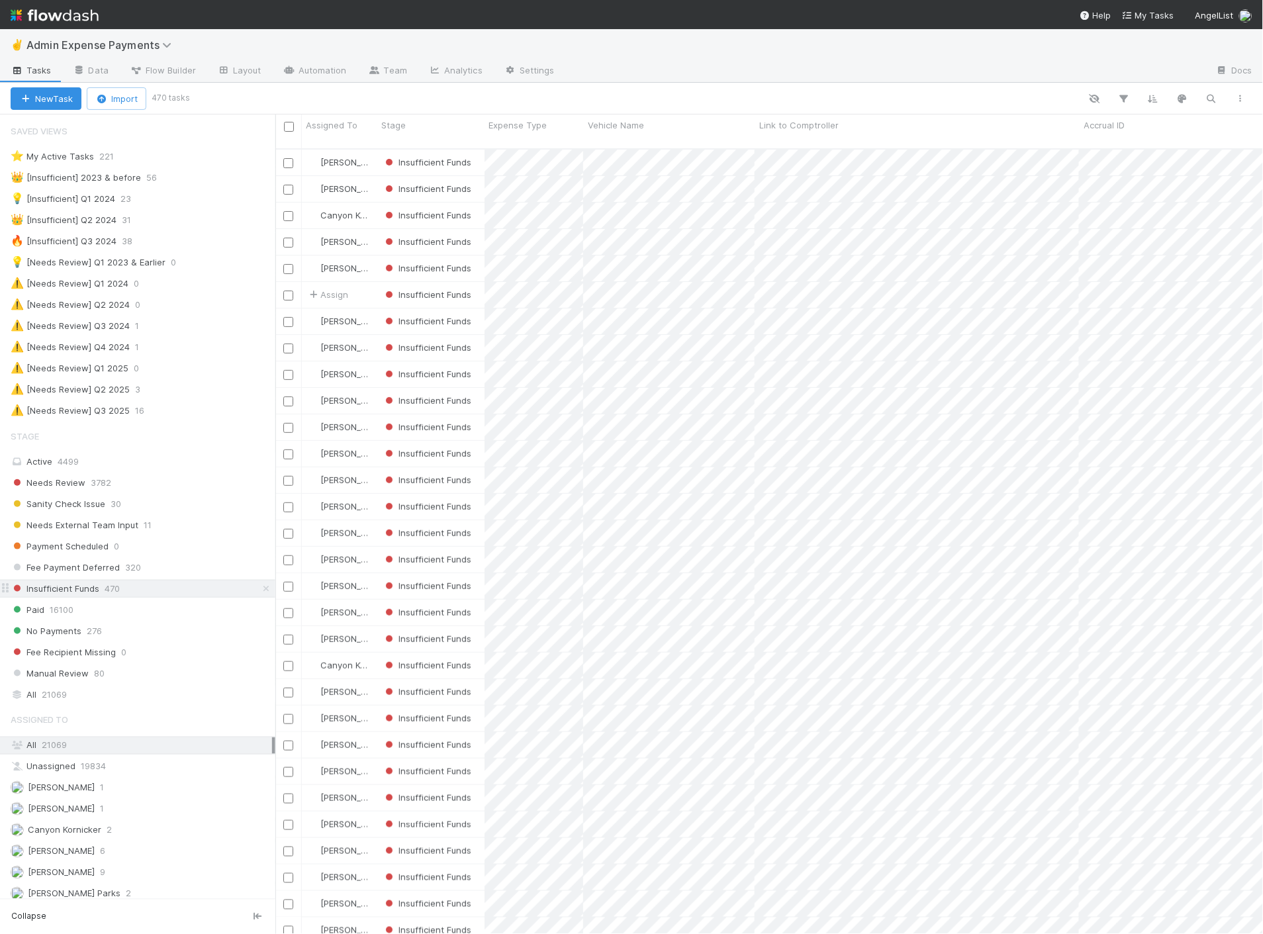
scroll to position [785, 976]
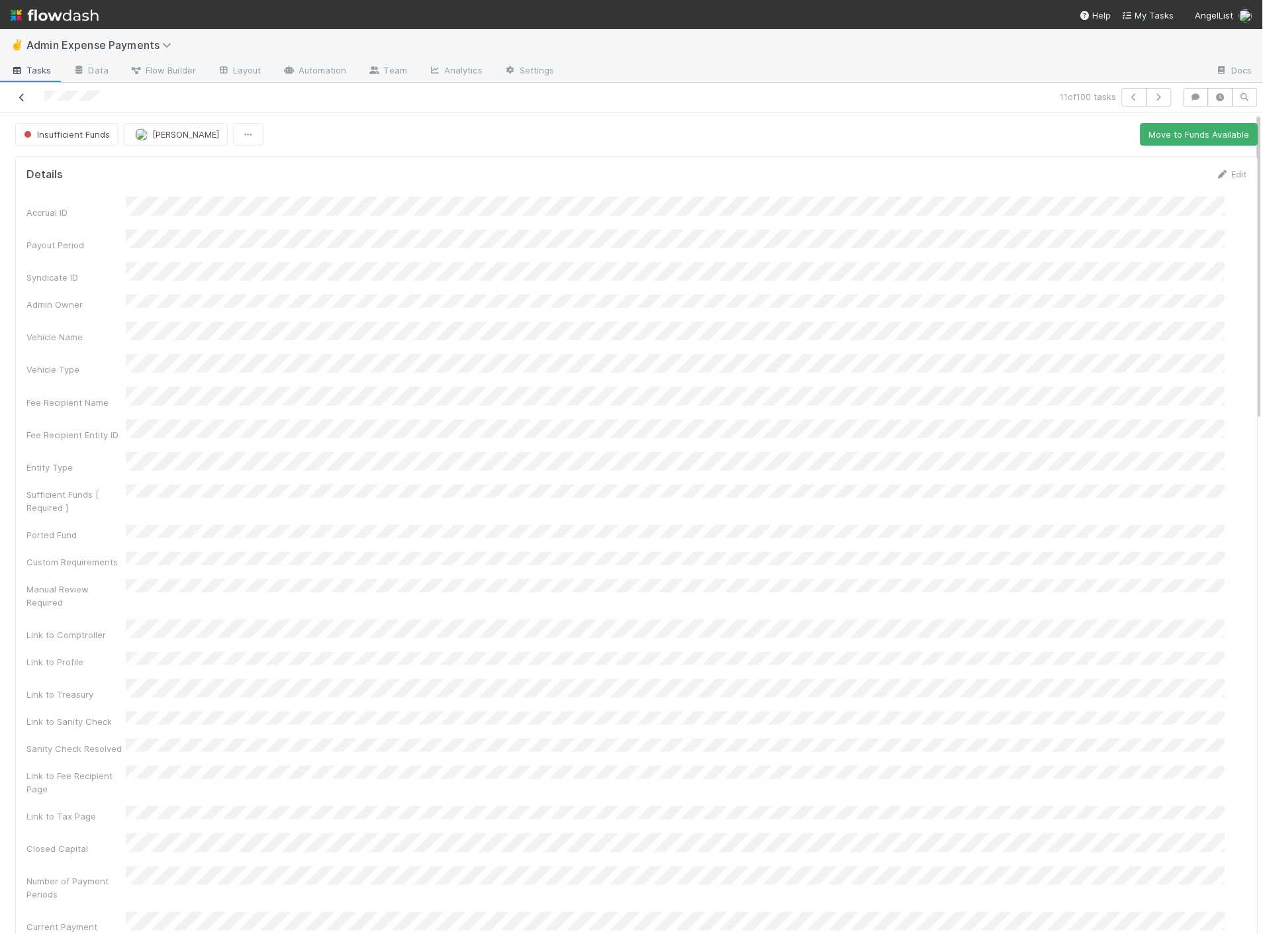
click at [24, 95] on icon at bounding box center [21, 97] width 13 height 9
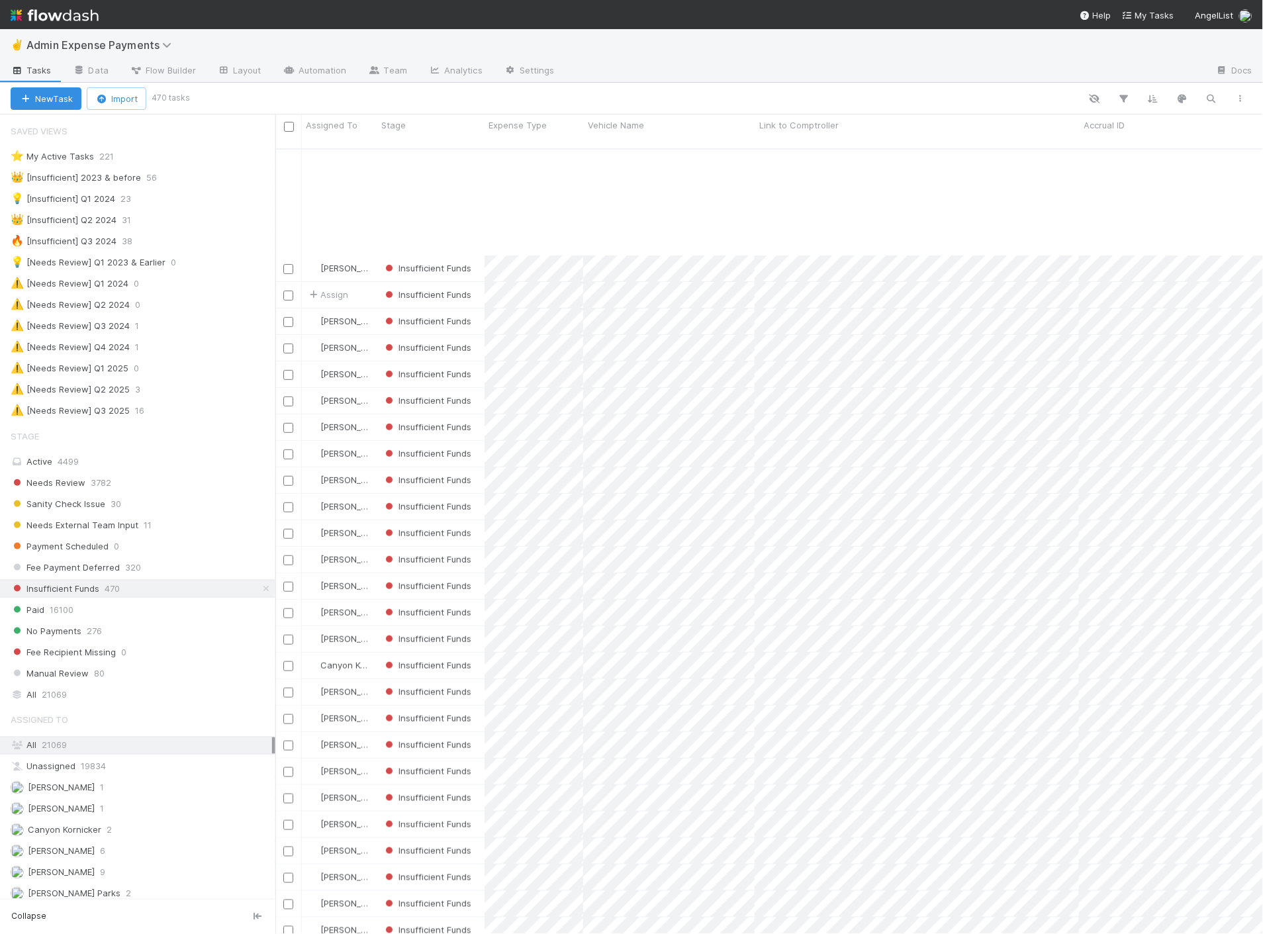
scroll to position [147, 0]
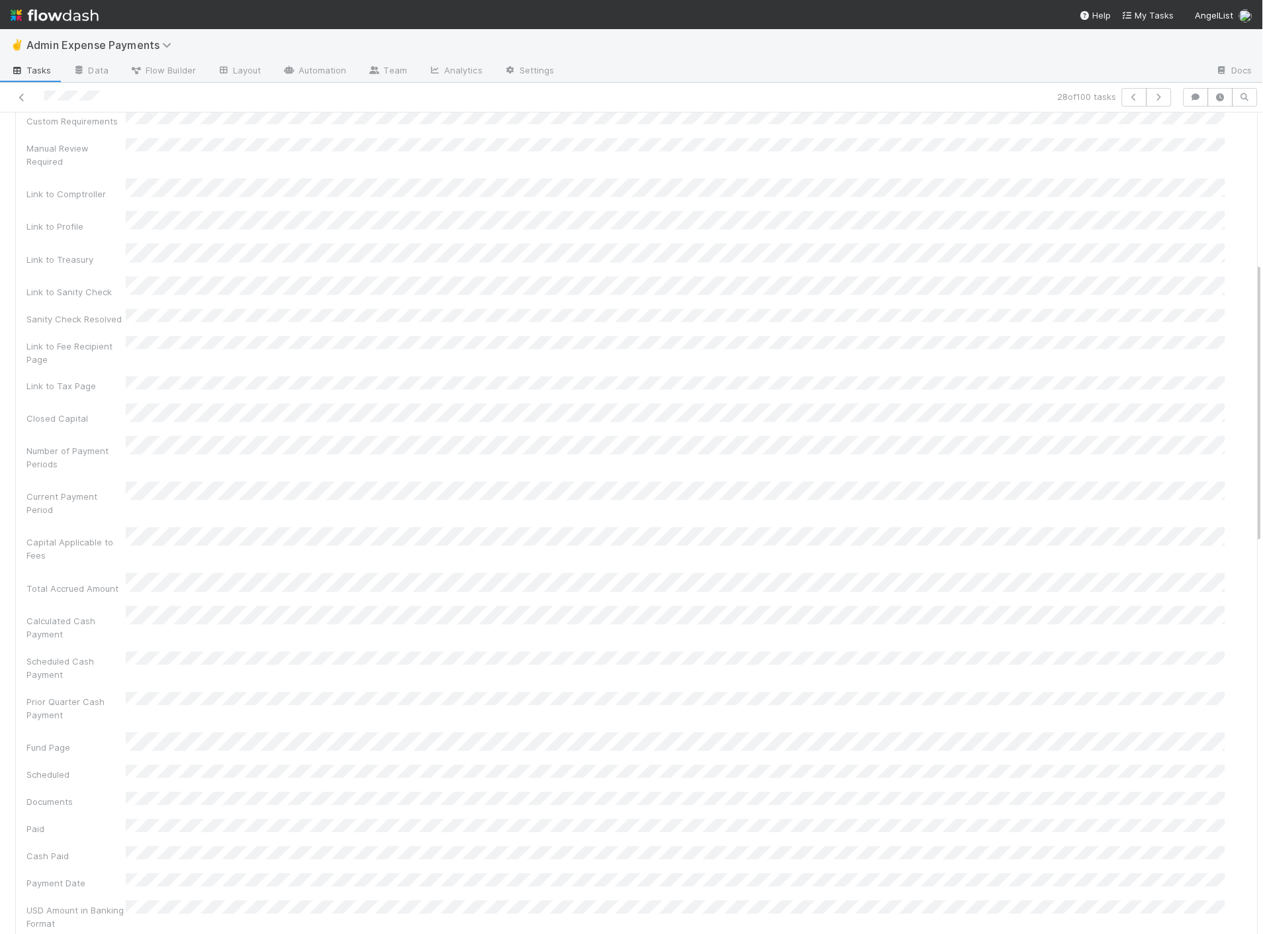
scroll to position [73, 0]
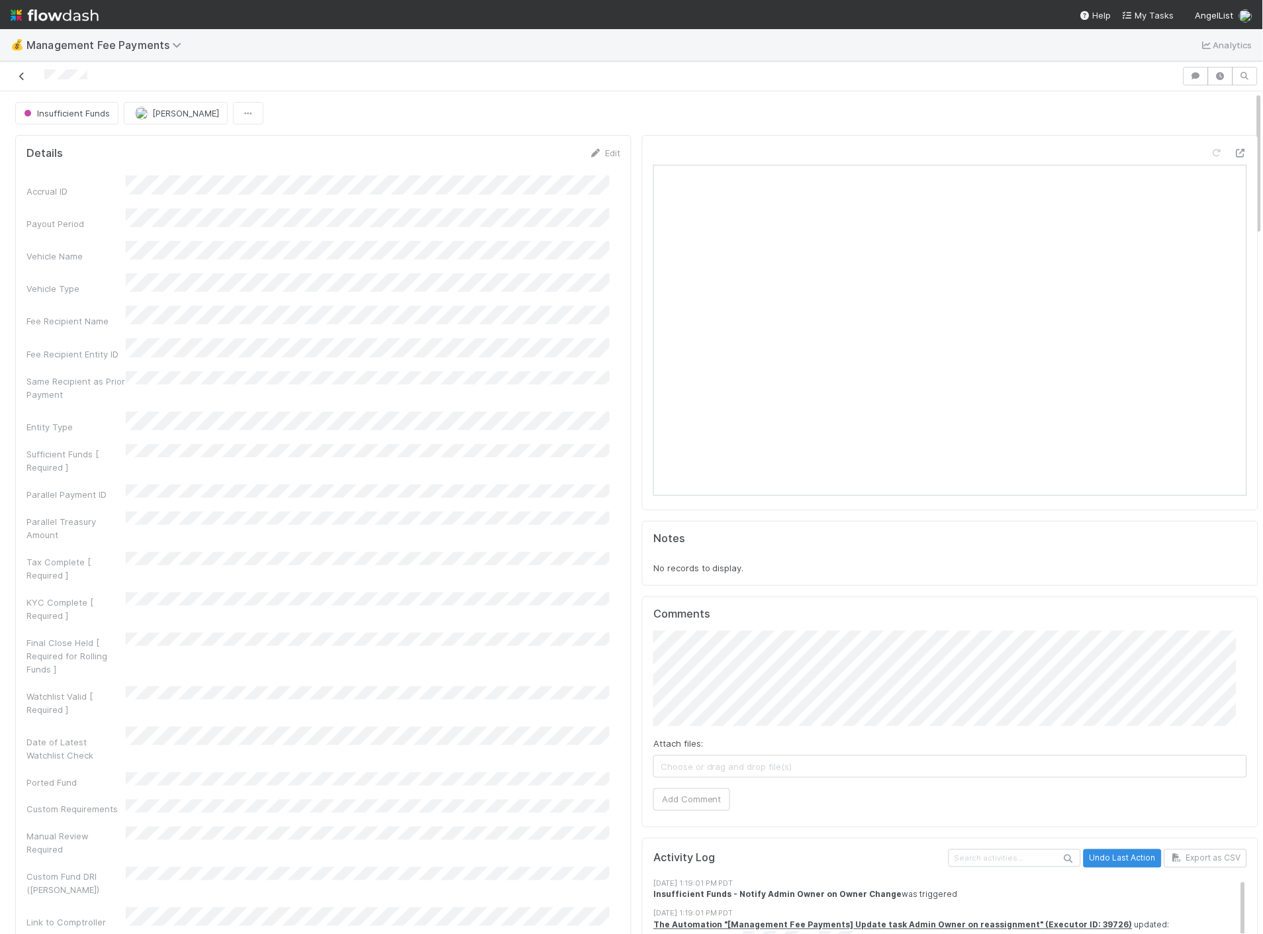
click at [18, 70] on link at bounding box center [21, 76] width 13 height 13
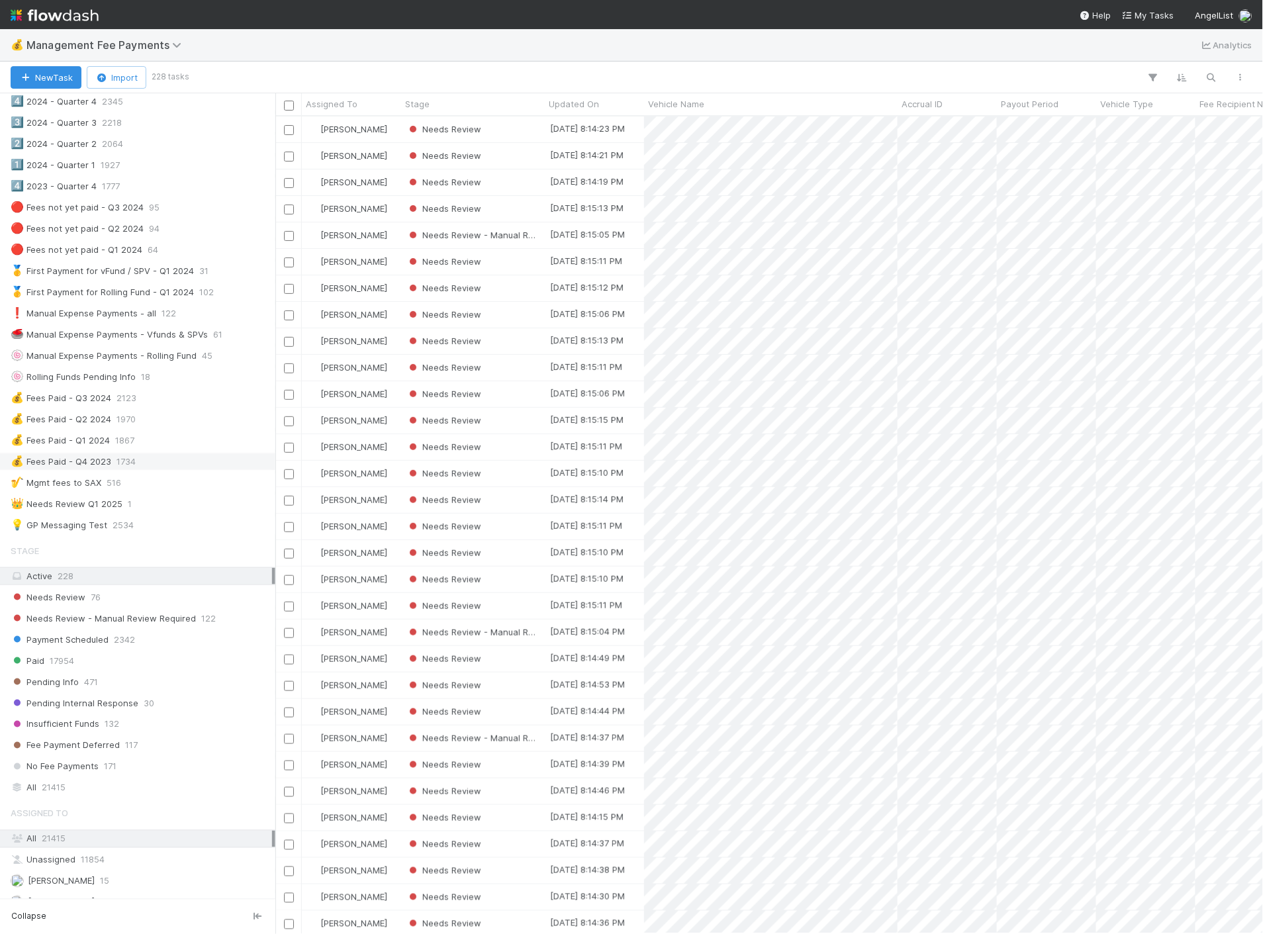
scroll to position [220, 0]
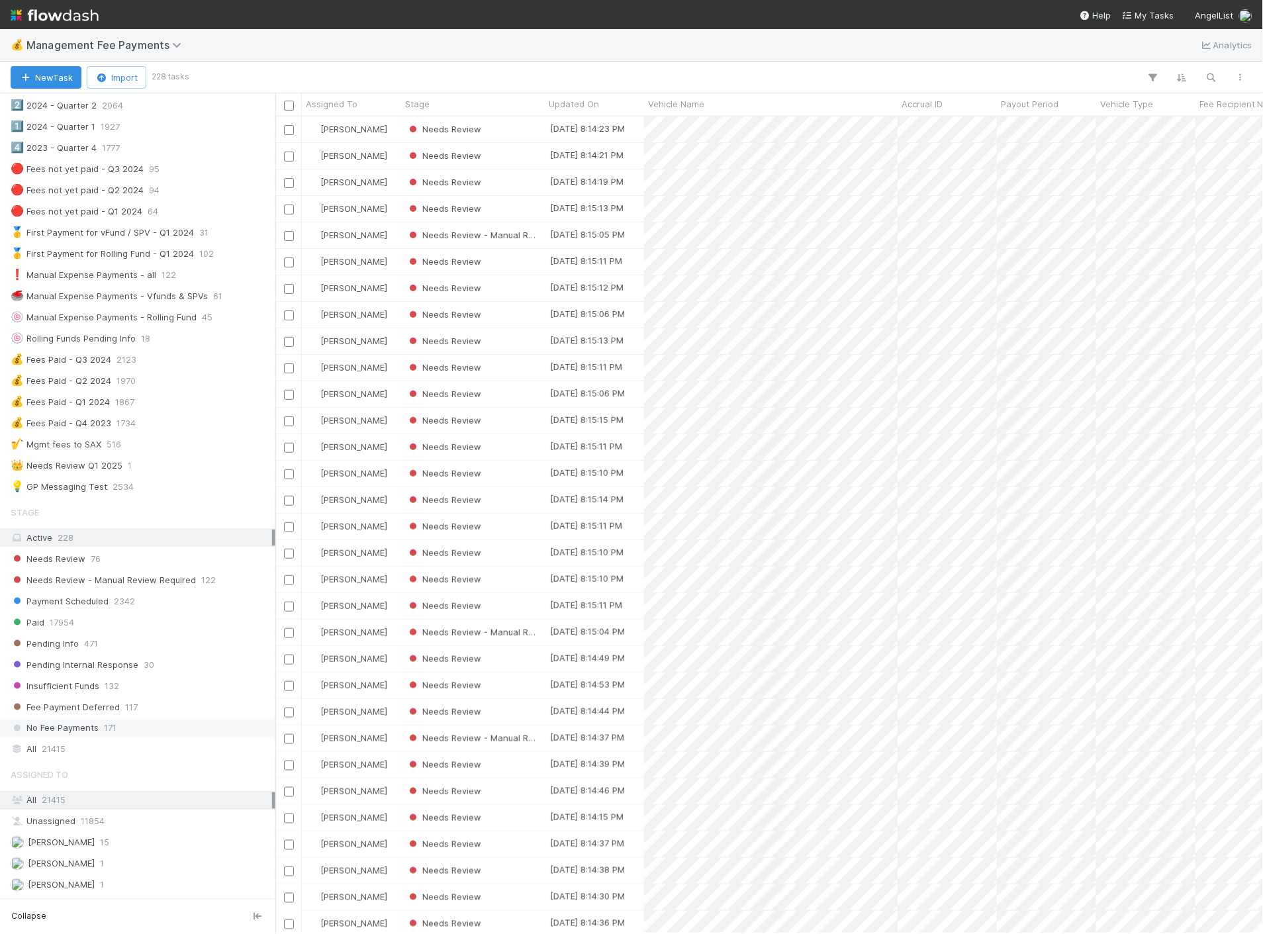
click at [99, 734] on div "No Fee Payments 171" at bounding box center [141, 728] width 261 height 17
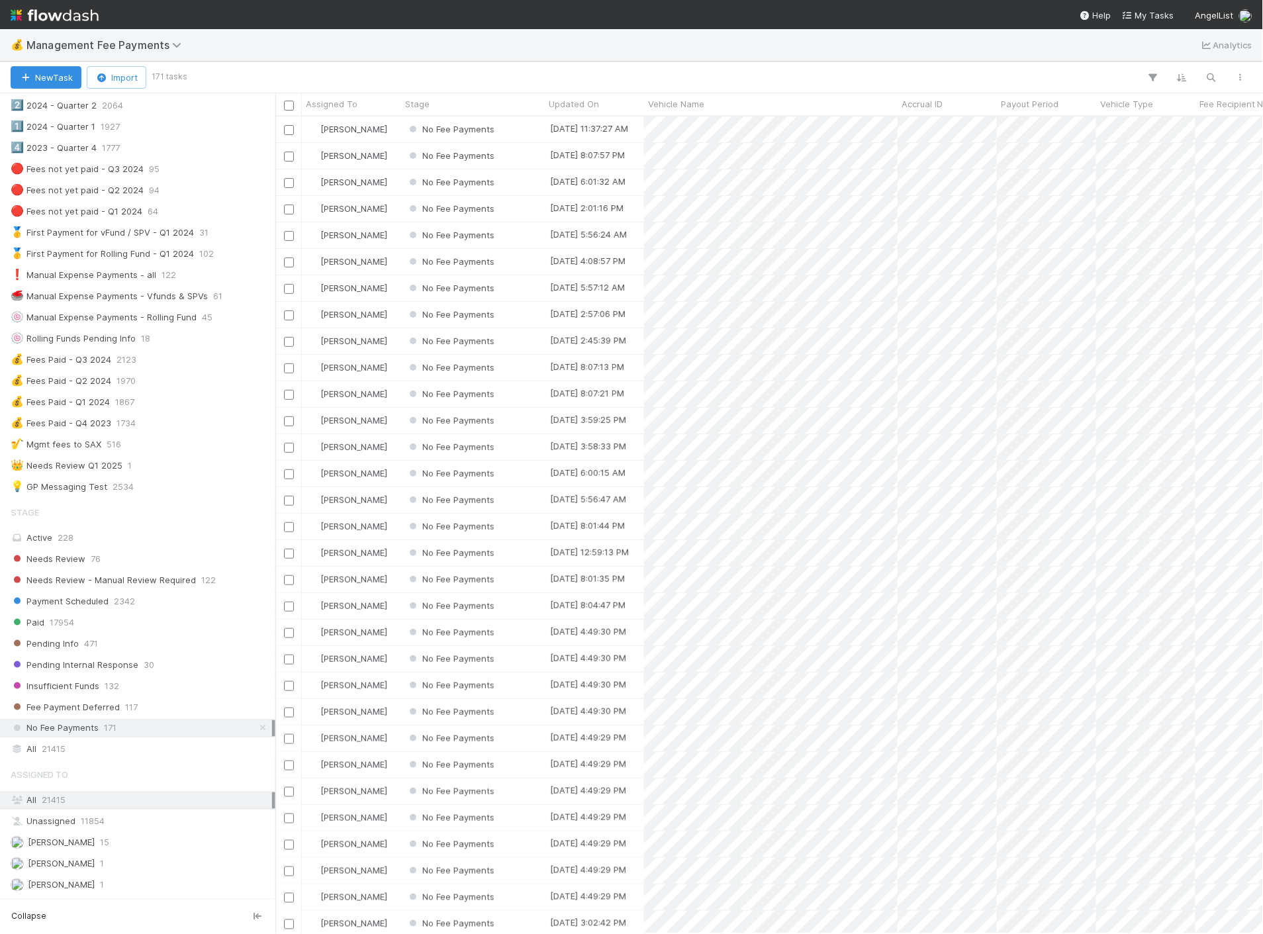
scroll to position [806, 976]
click at [530, 134] on div "No Fee Payments" at bounding box center [473, 130] width 144 height 26
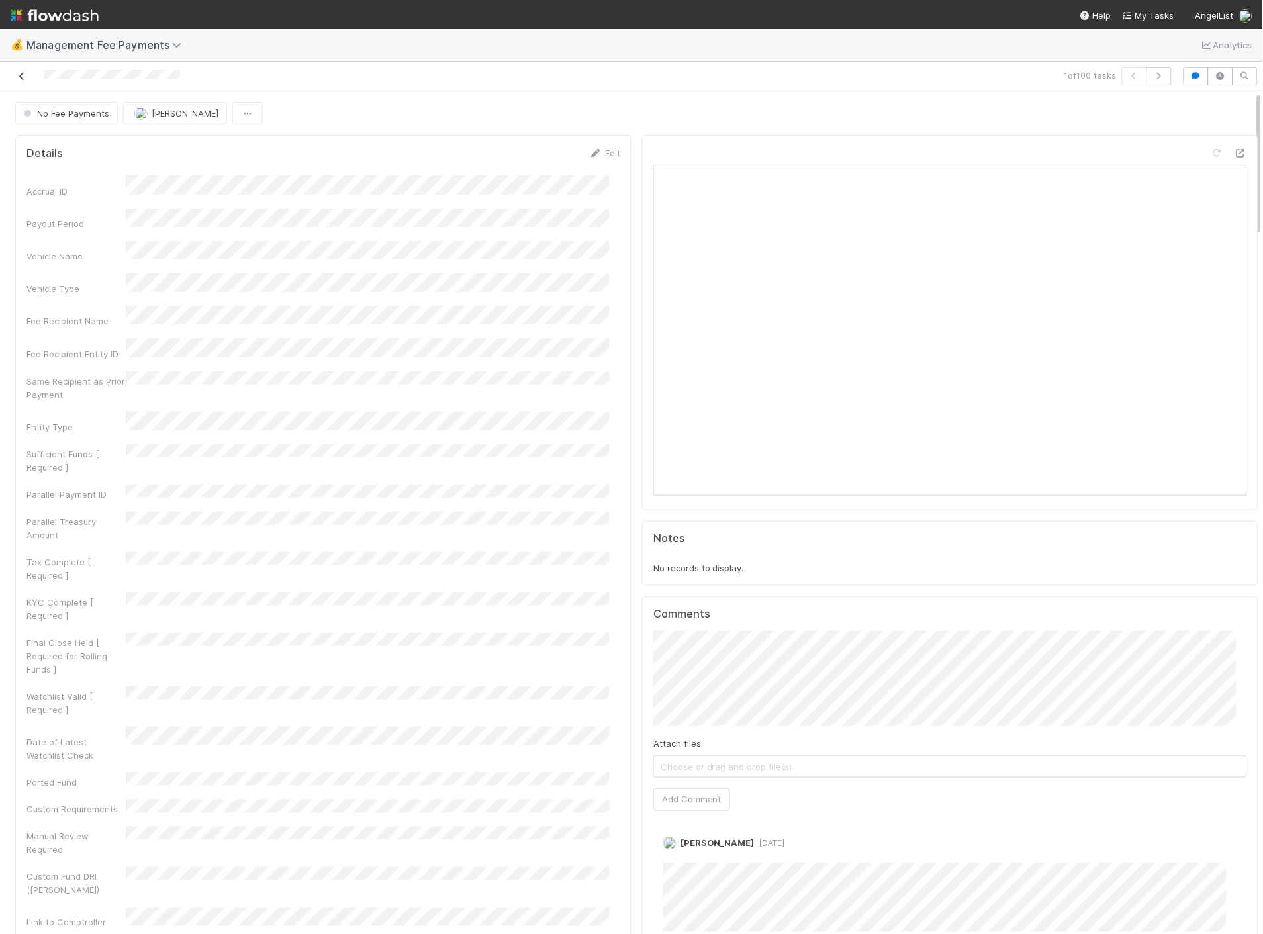
click at [22, 79] on icon at bounding box center [21, 76] width 13 height 9
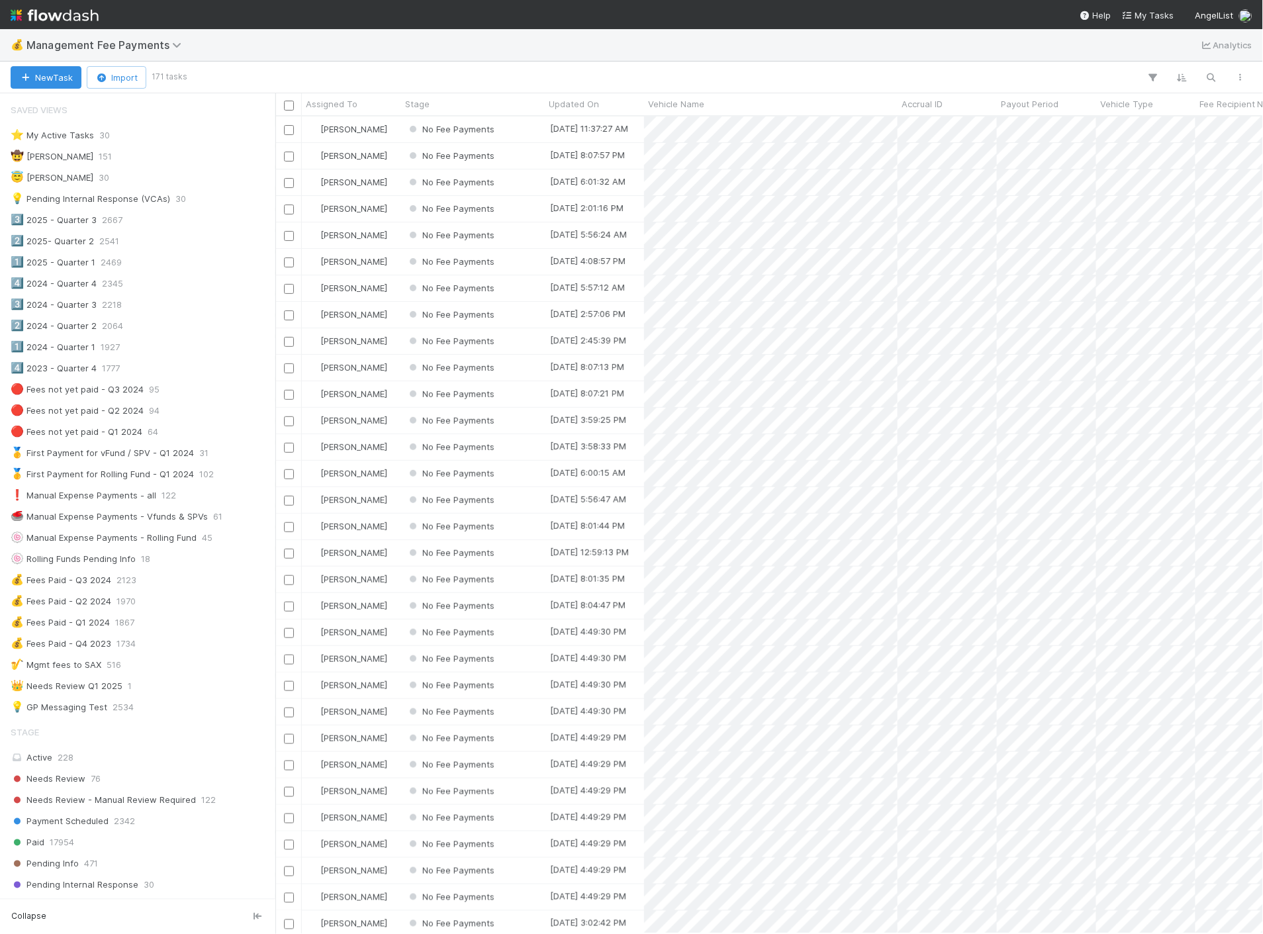
scroll to position [806, 976]
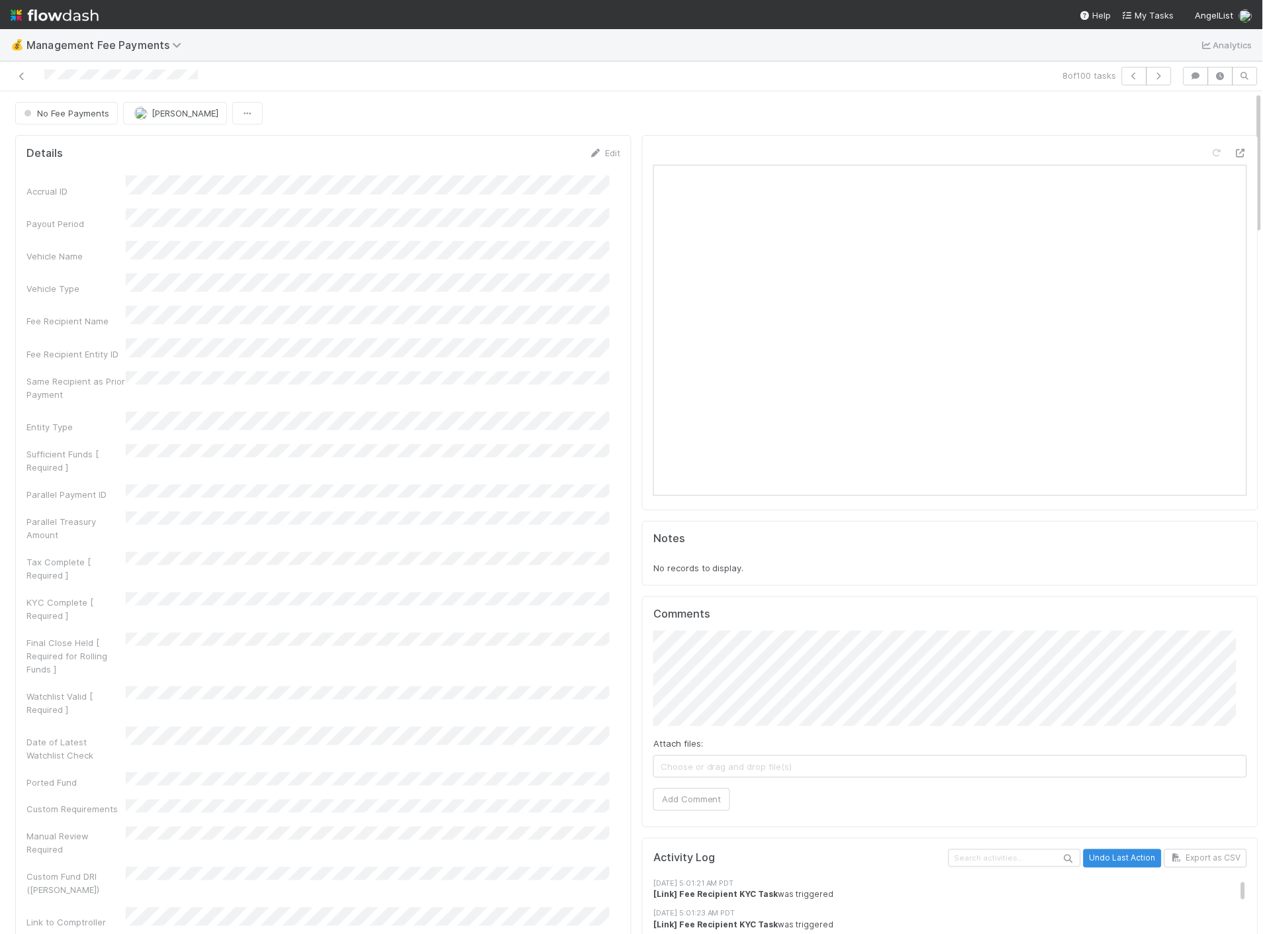
click at [21, 80] on icon at bounding box center [21, 76] width 13 height 9
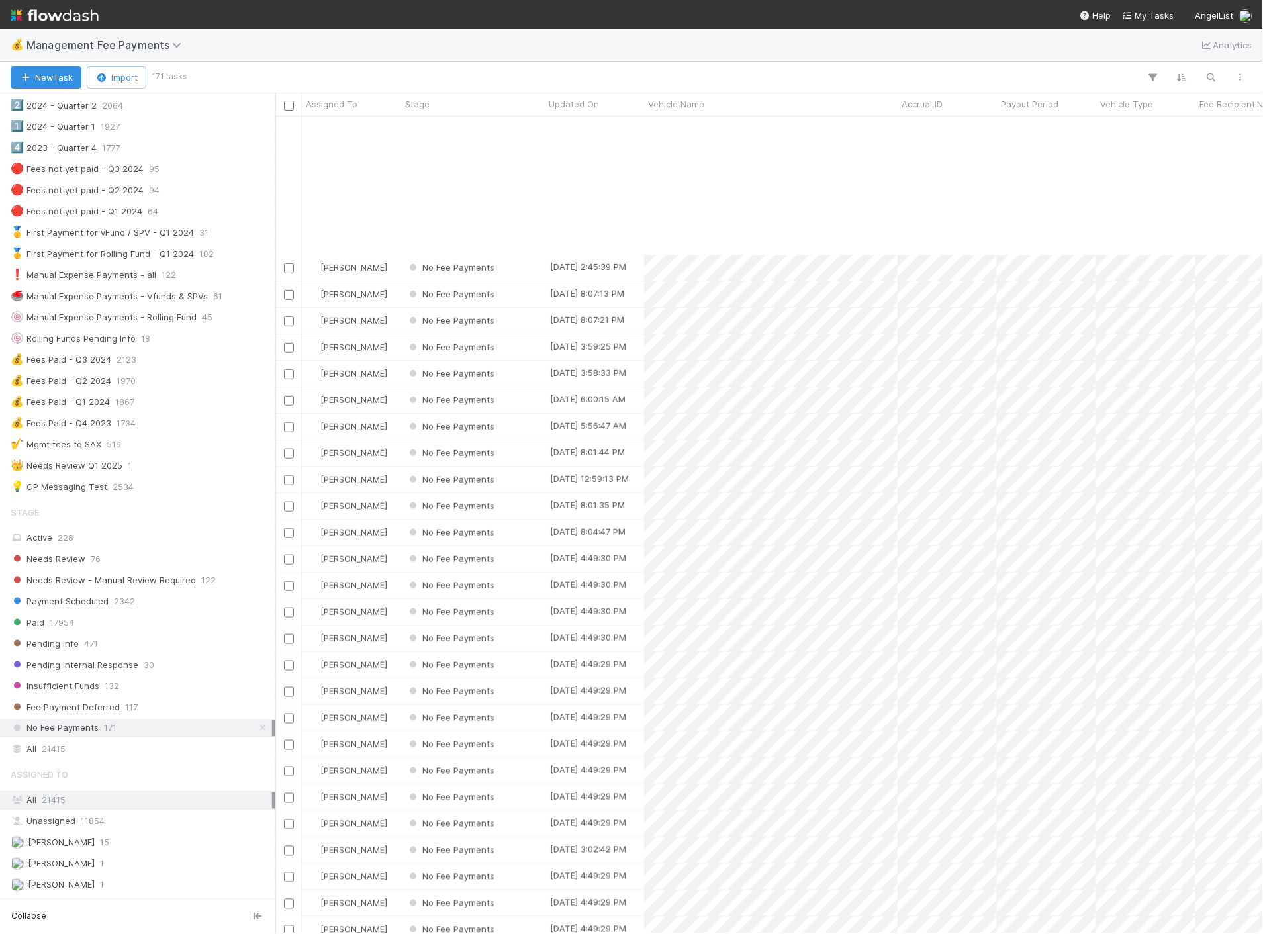
scroll to position [294, 0]
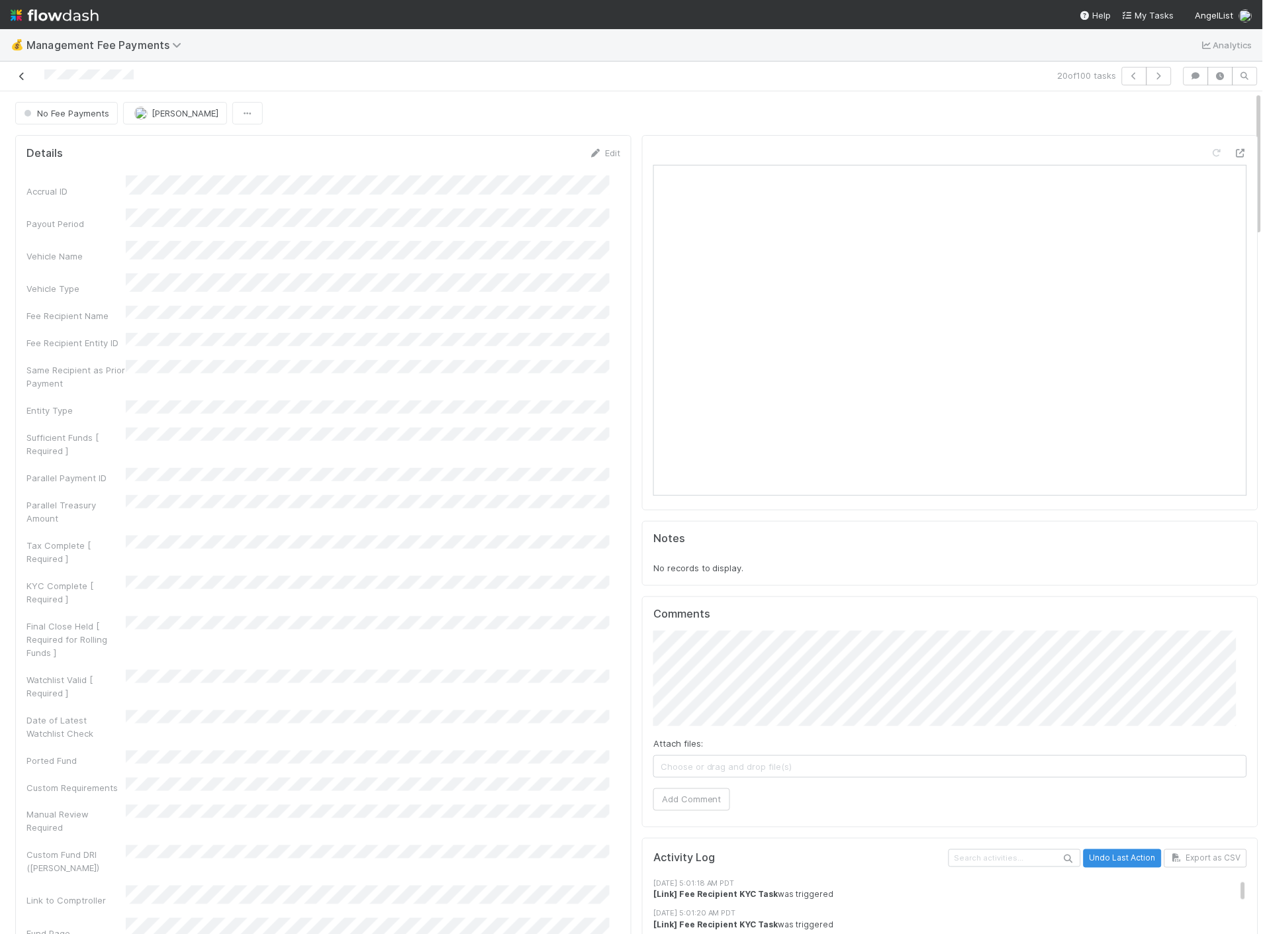
click at [15, 77] on icon at bounding box center [21, 76] width 13 height 9
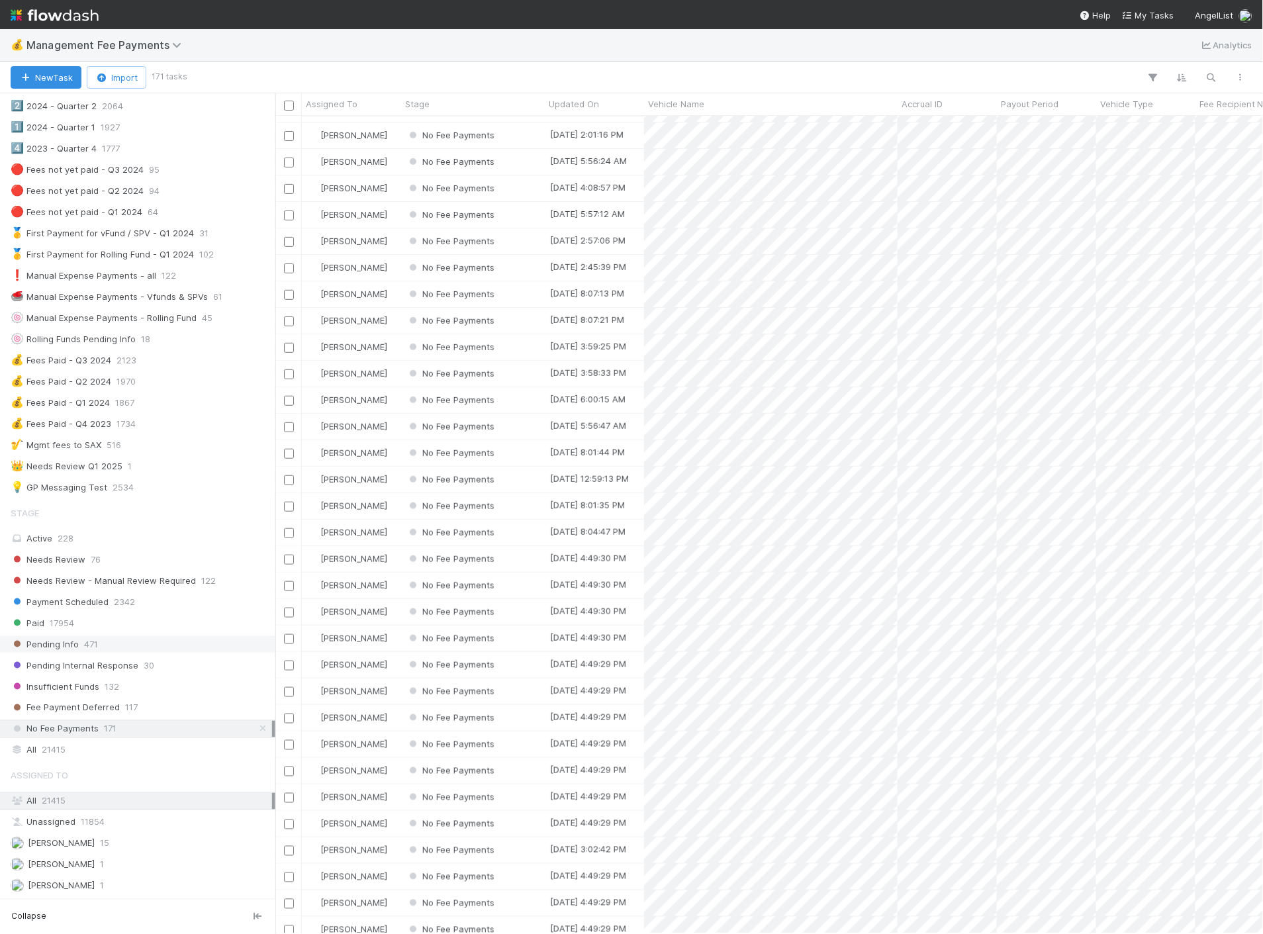
scroll to position [220, 0]
click at [28, 8] on img at bounding box center [55, 15] width 88 height 23
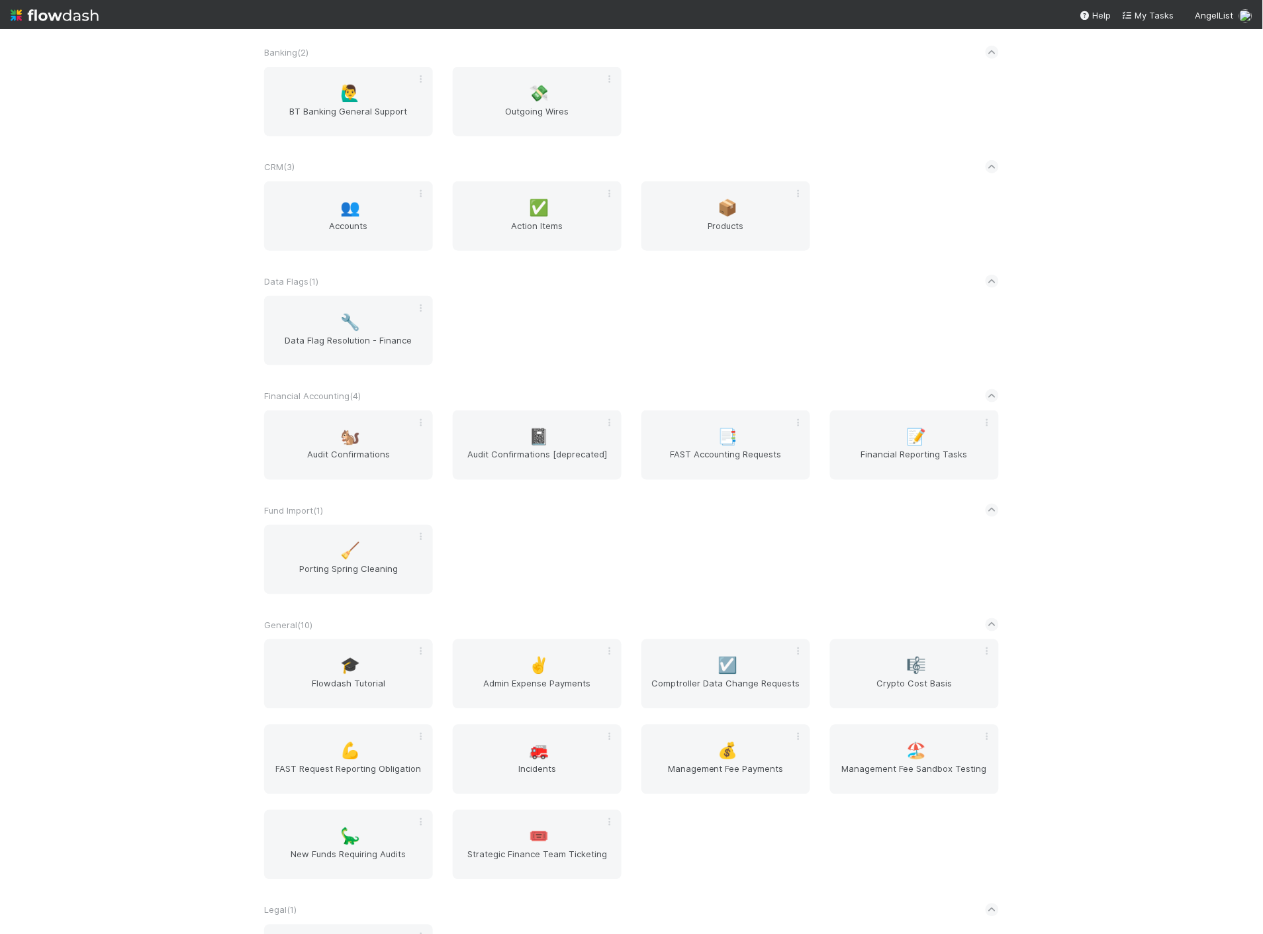
scroll to position [294, 0]
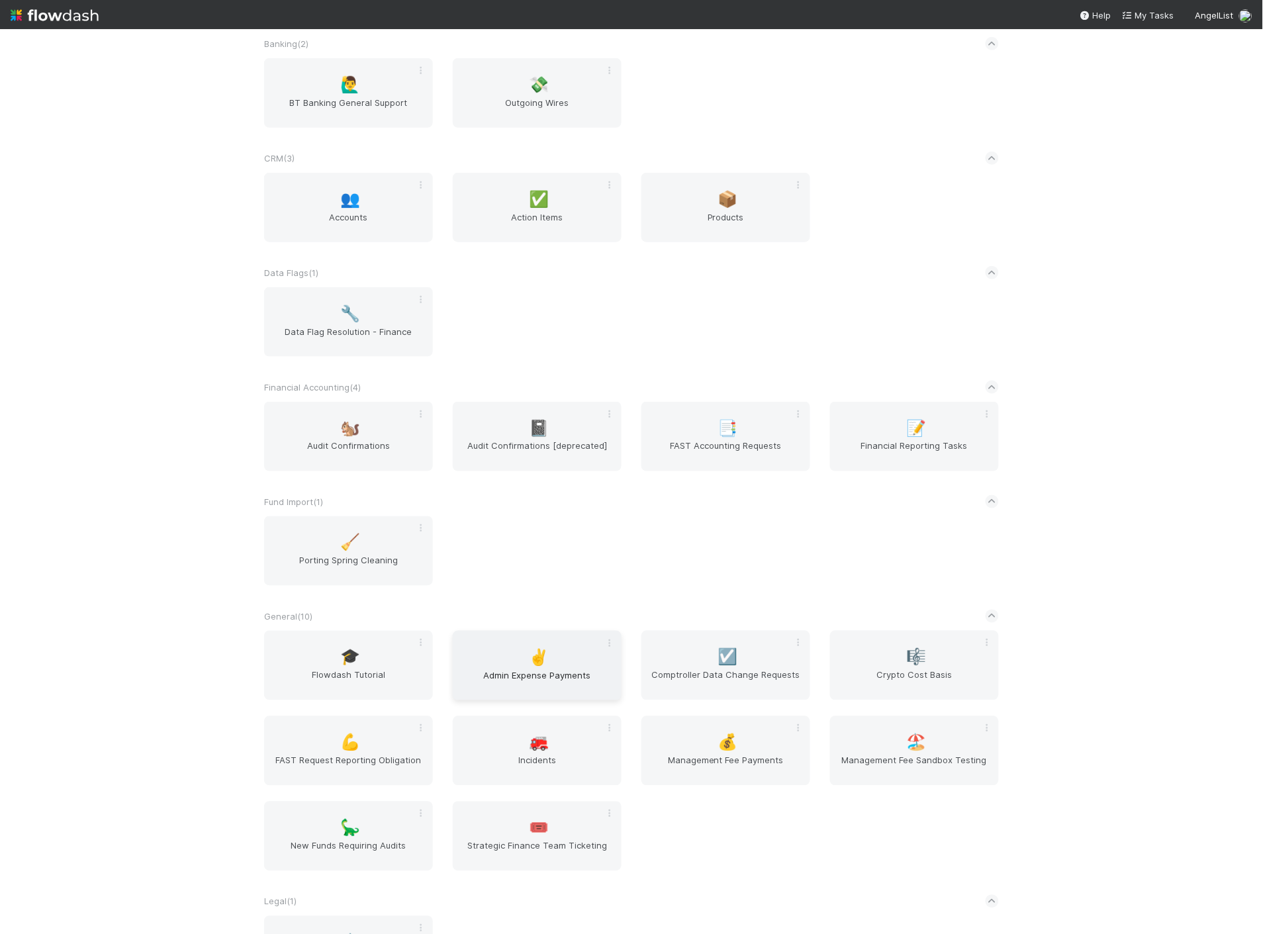
click at [556, 687] on span "Admin Expense Payments" at bounding box center [537, 682] width 158 height 26
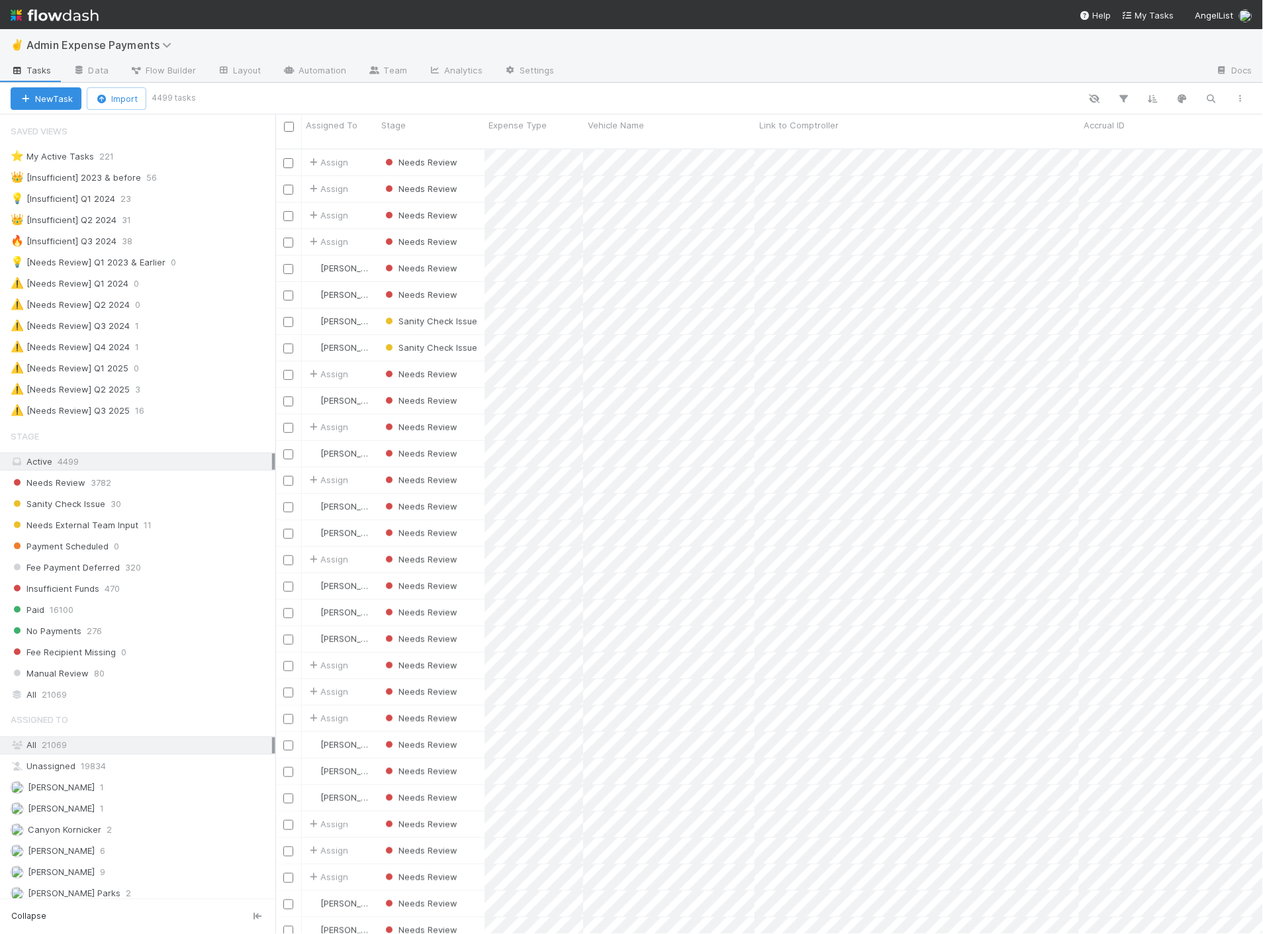
scroll to position [785, 976]
